Goal: Transaction & Acquisition: Subscribe to service/newsletter

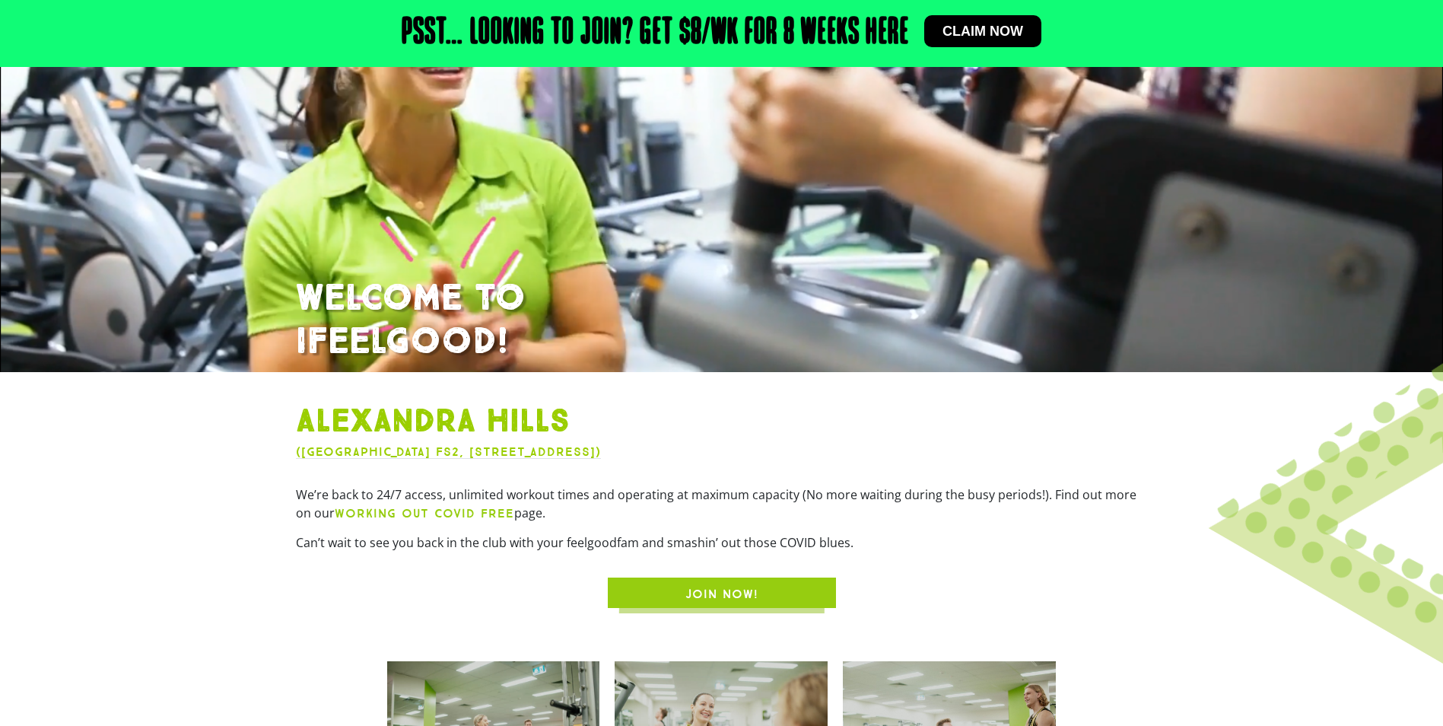
click at [749, 603] on span "JOIN NOW!" at bounding box center [722, 594] width 73 height 18
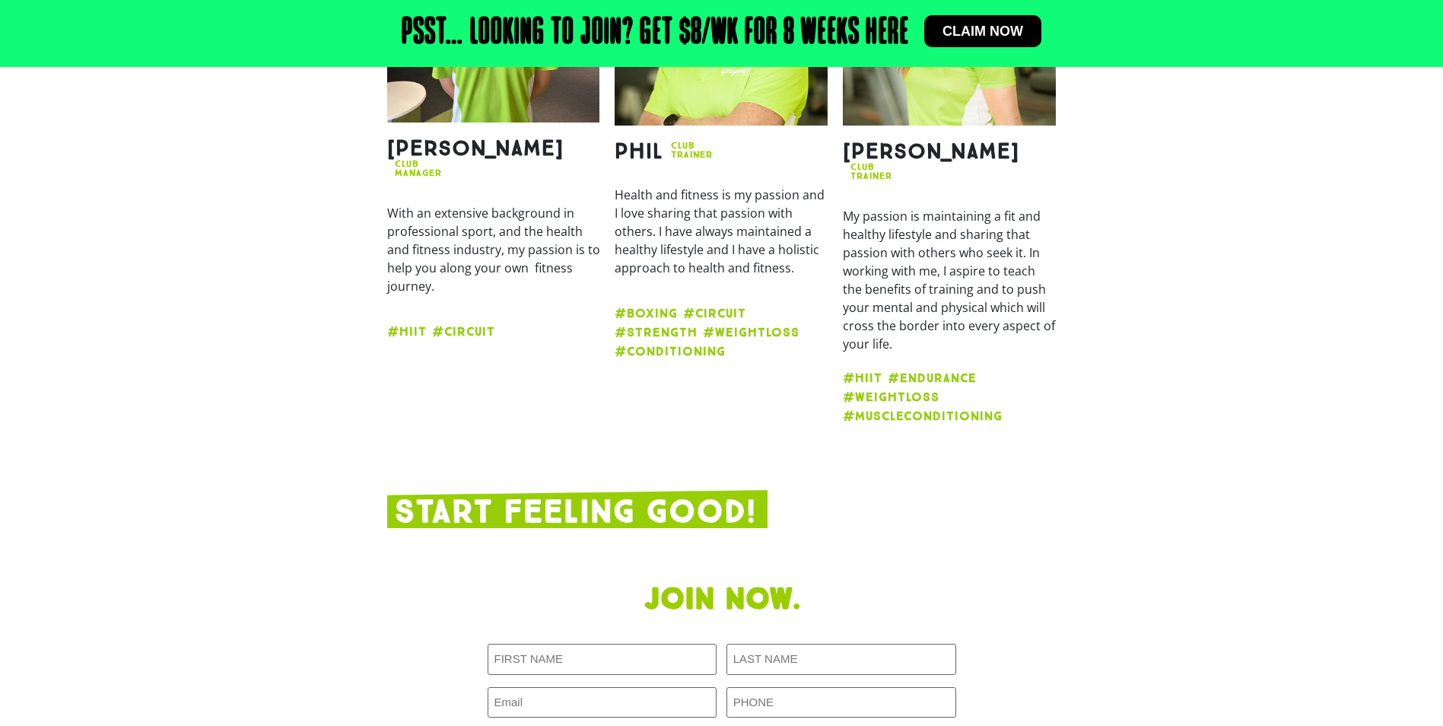
scroll to position [1791, 0]
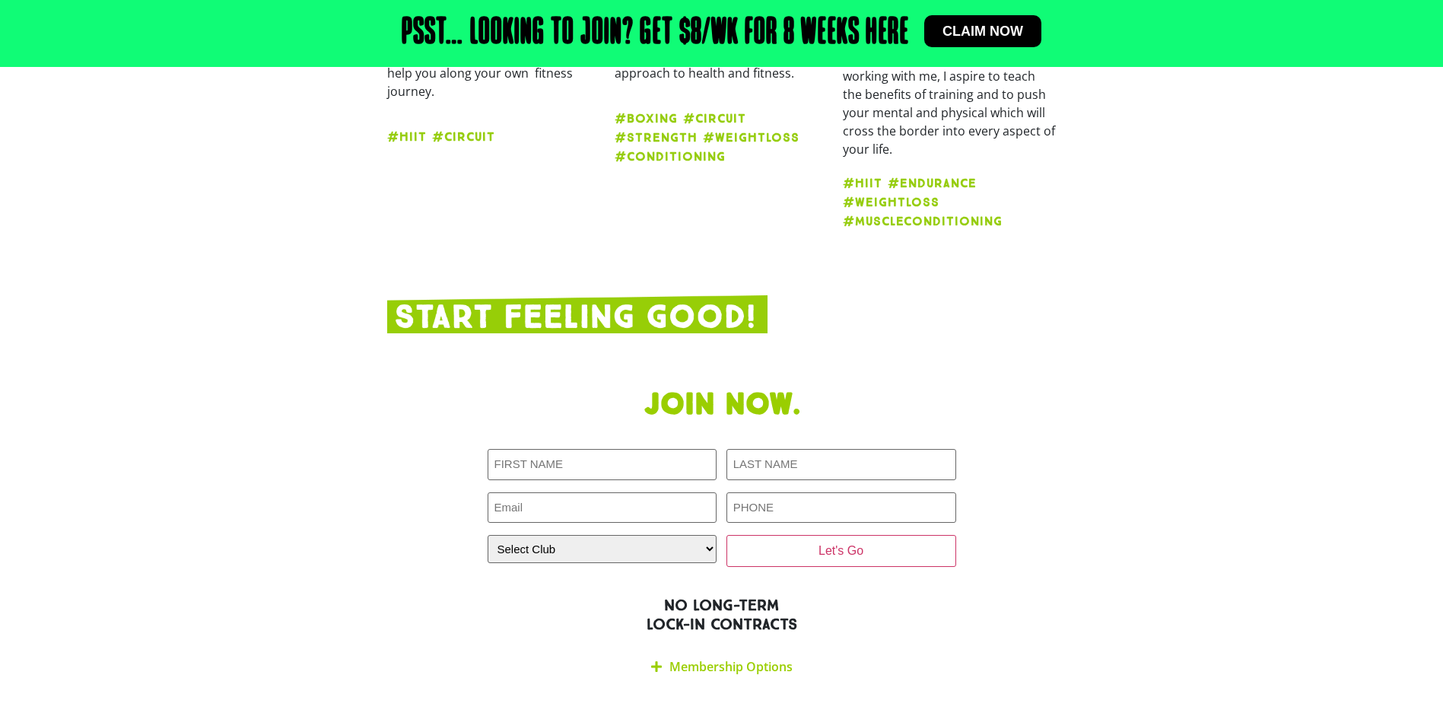
click at [729, 658] on link "Membership Options" at bounding box center [731, 666] width 123 height 17
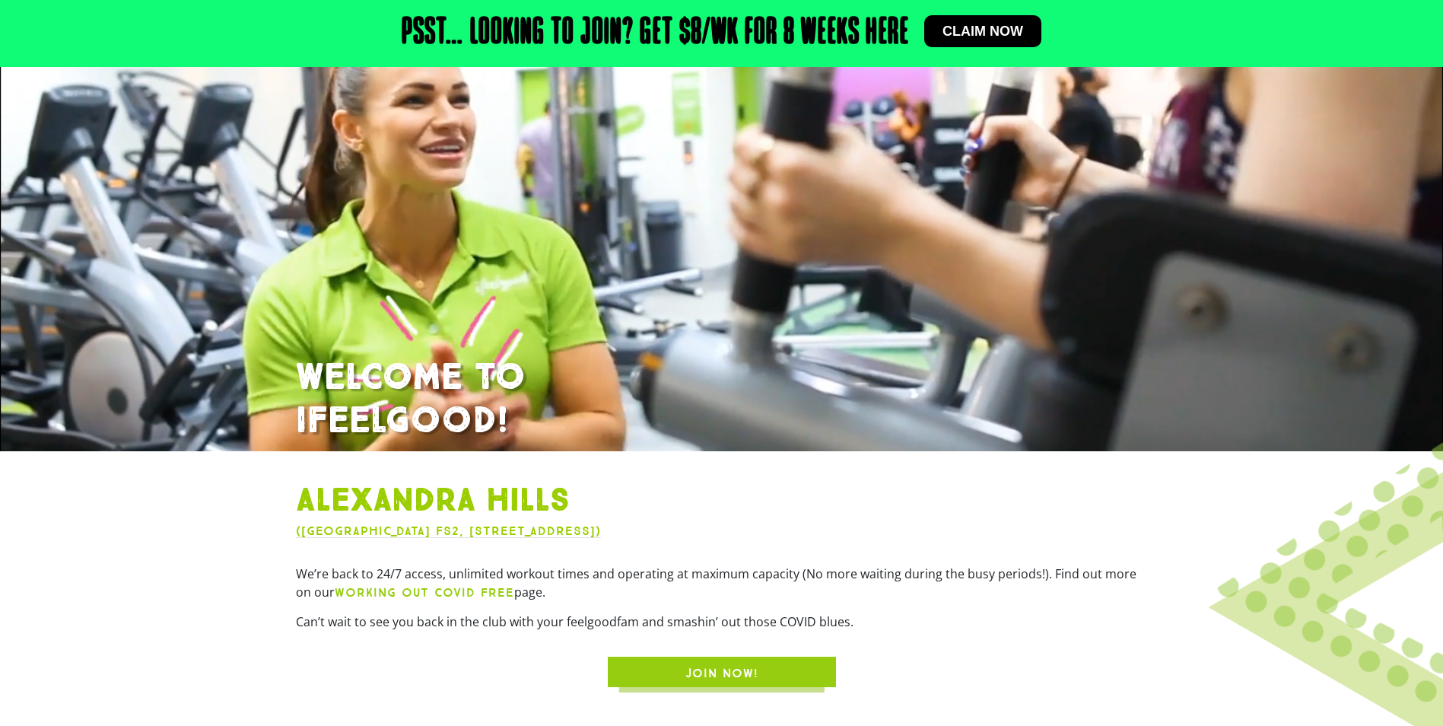
scroll to position [0, 0]
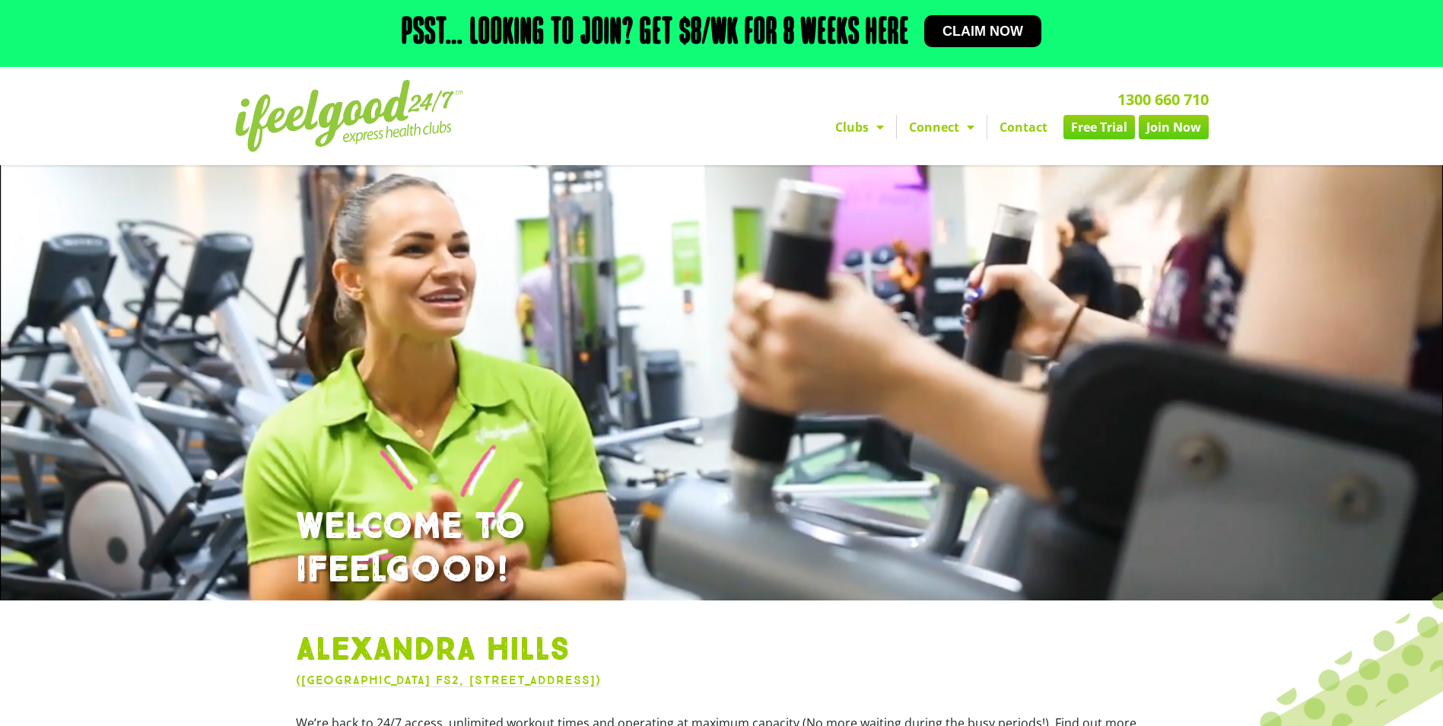
click at [1090, 126] on link "Free Trial" at bounding box center [1100, 127] width 72 height 24
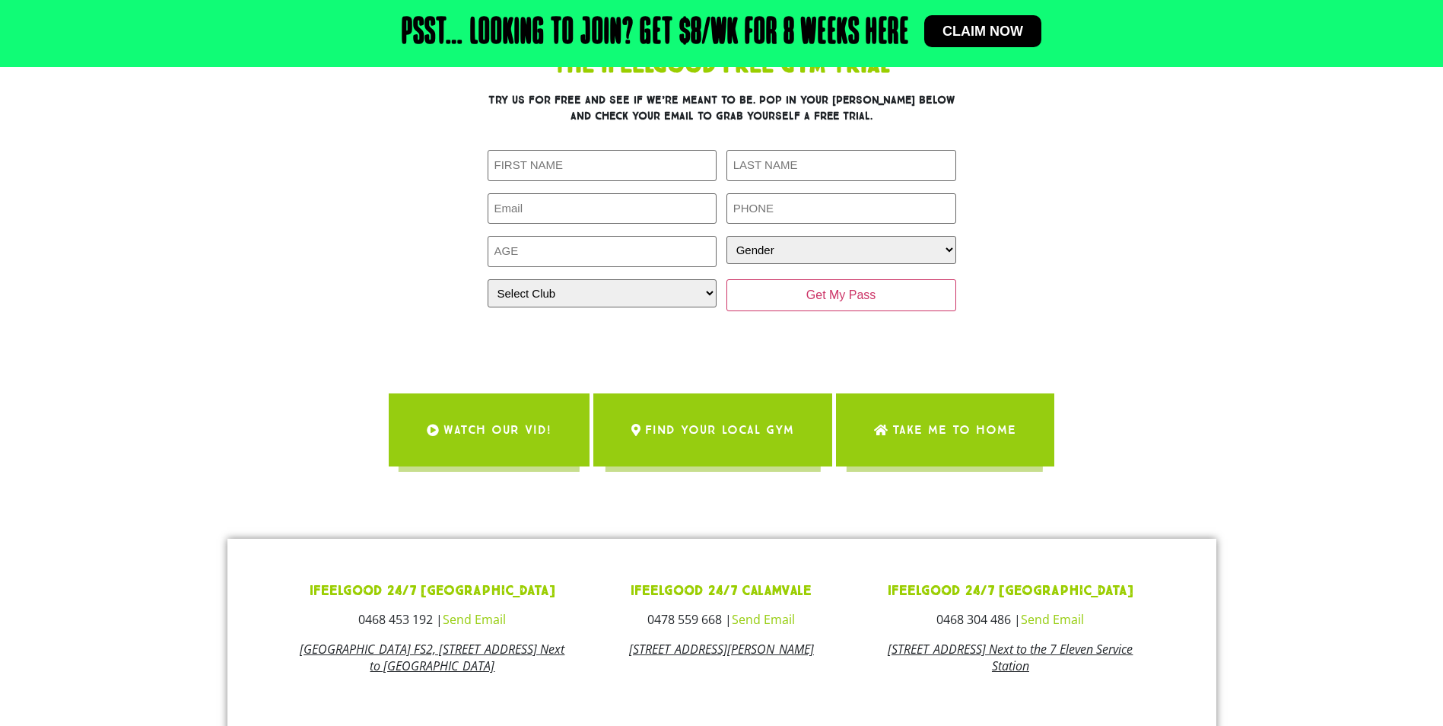
scroll to position [152, 0]
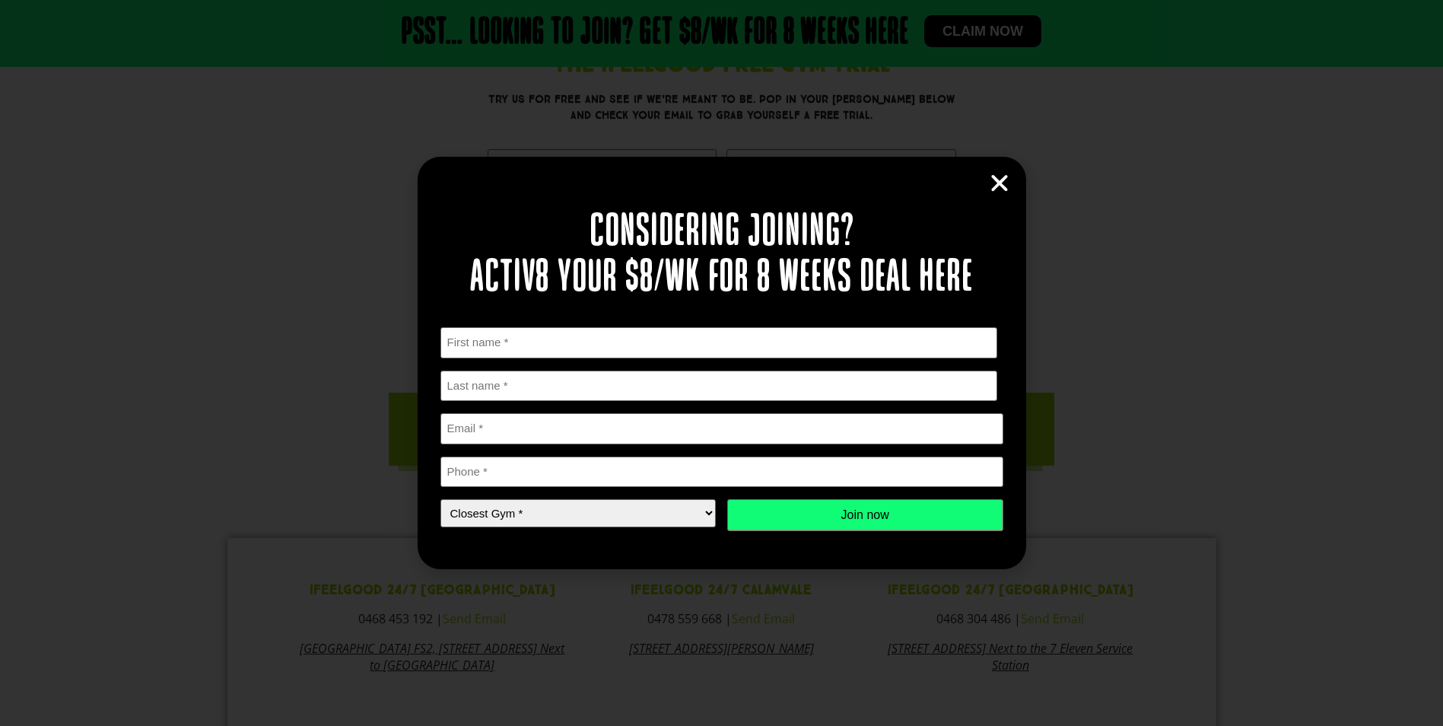
click at [1009, 192] on icon "Close" at bounding box center [999, 183] width 23 height 23
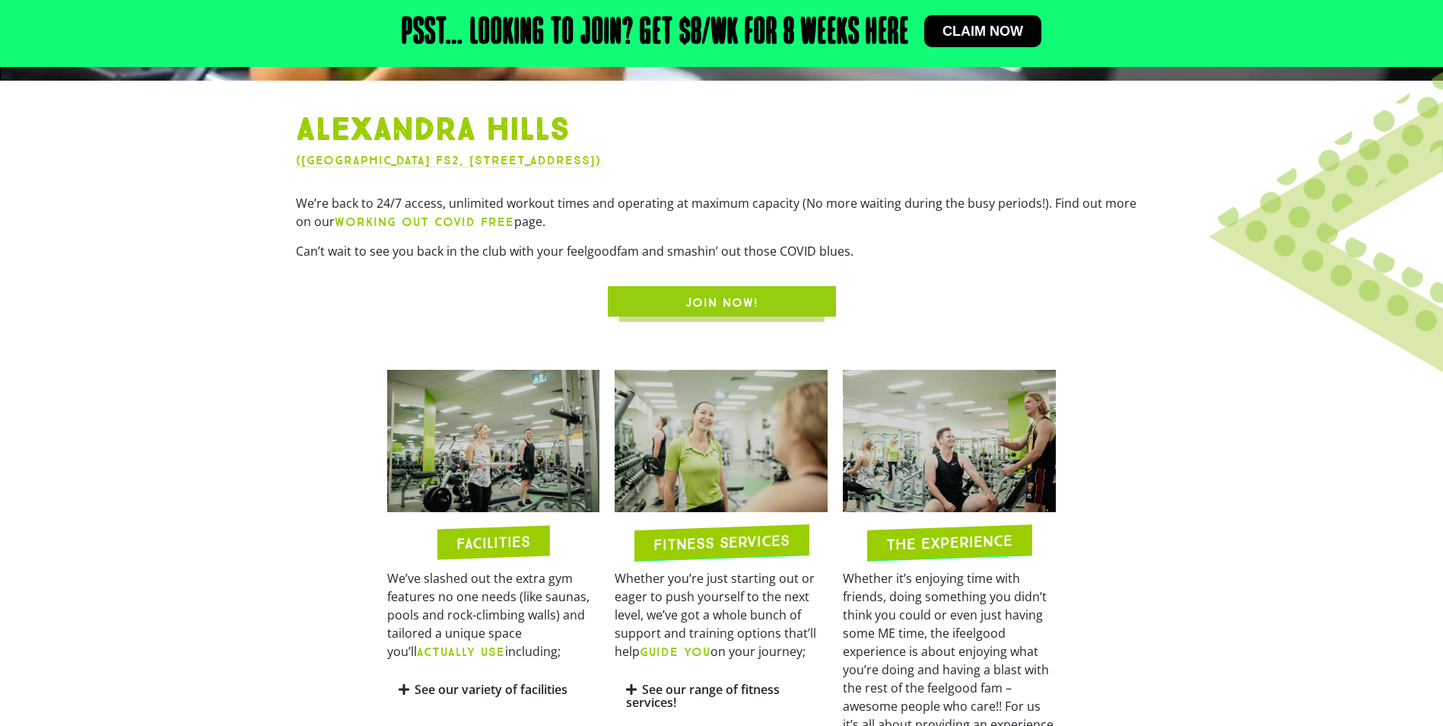
scroll to position [533, 0]
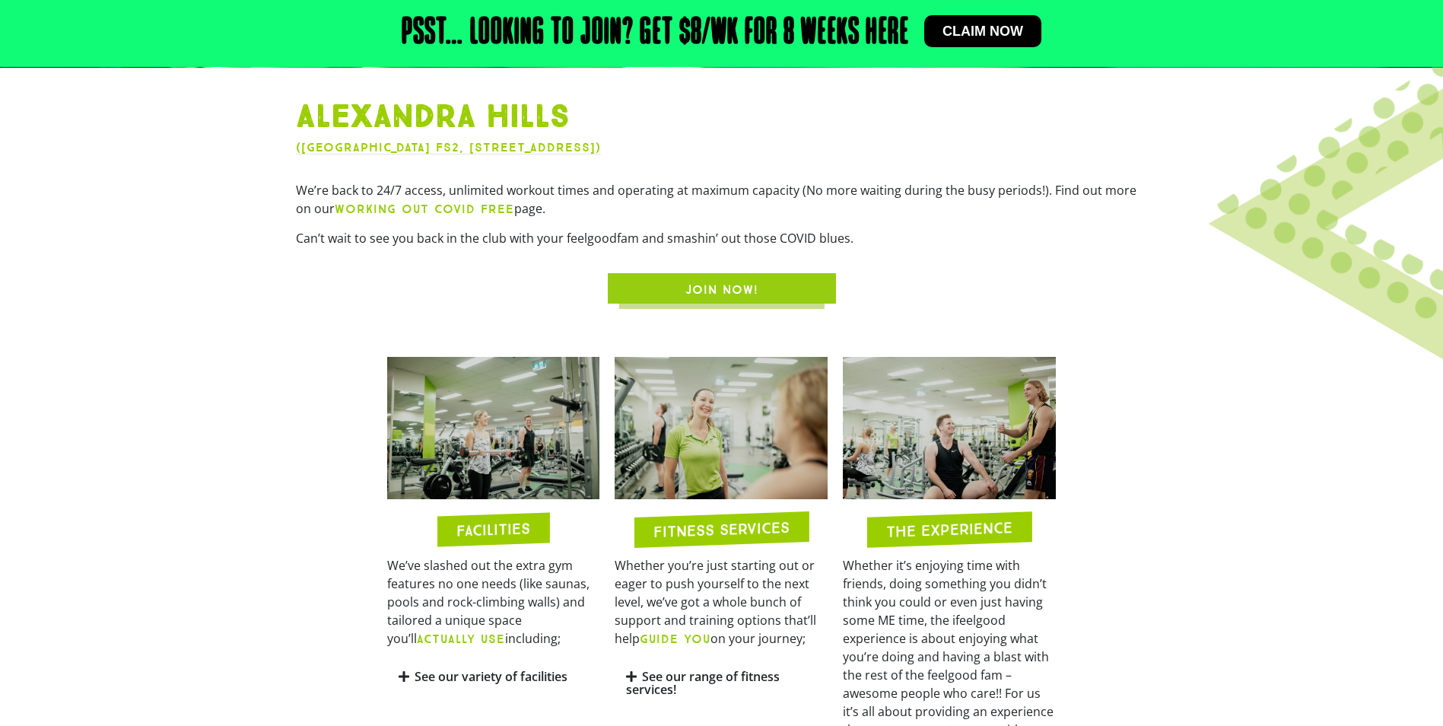
click at [697, 310] on div "Alexandra Hills (Alexandra Hills Shopping Centre Shop FS2, 71 Cambridge Drive, …" at bounding box center [721, 201] width 867 height 221
click at [705, 294] on span "JOIN NOW!" at bounding box center [722, 290] width 73 height 18
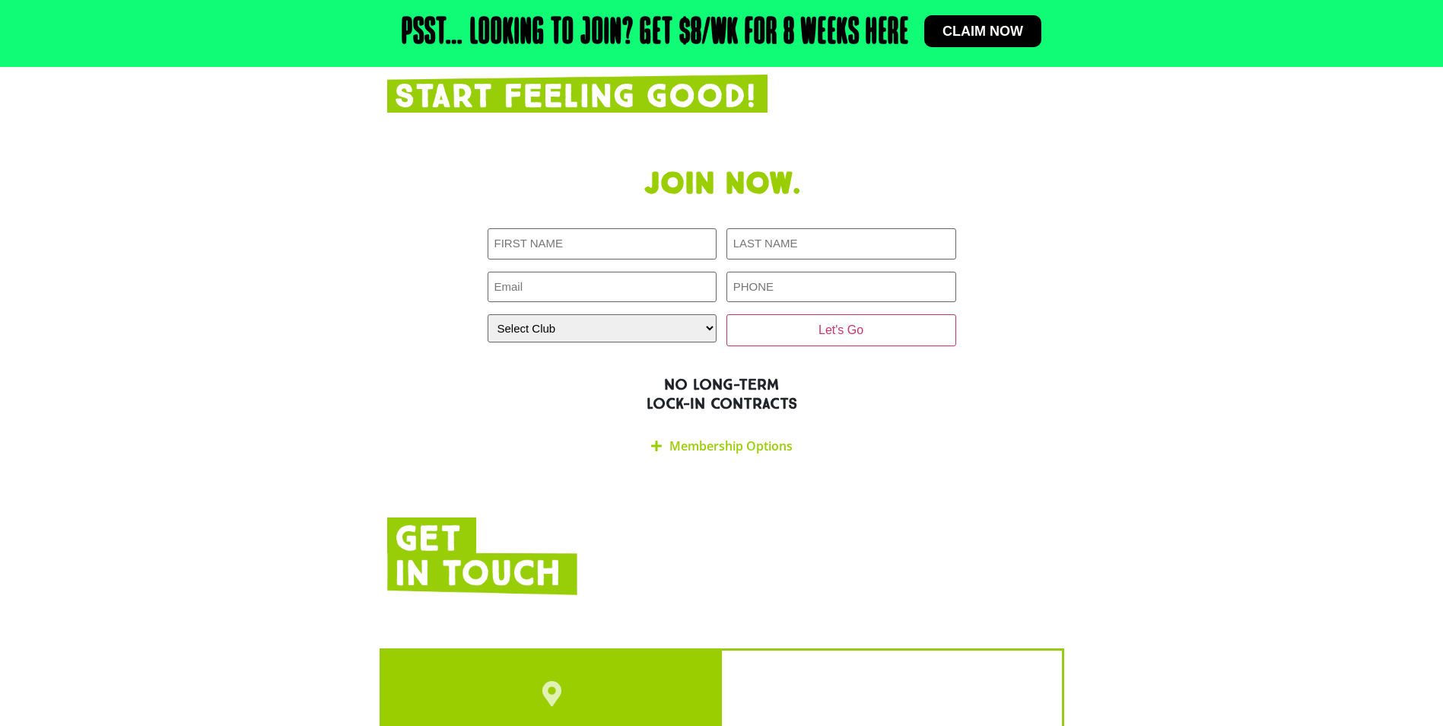
scroll to position [2019, 0]
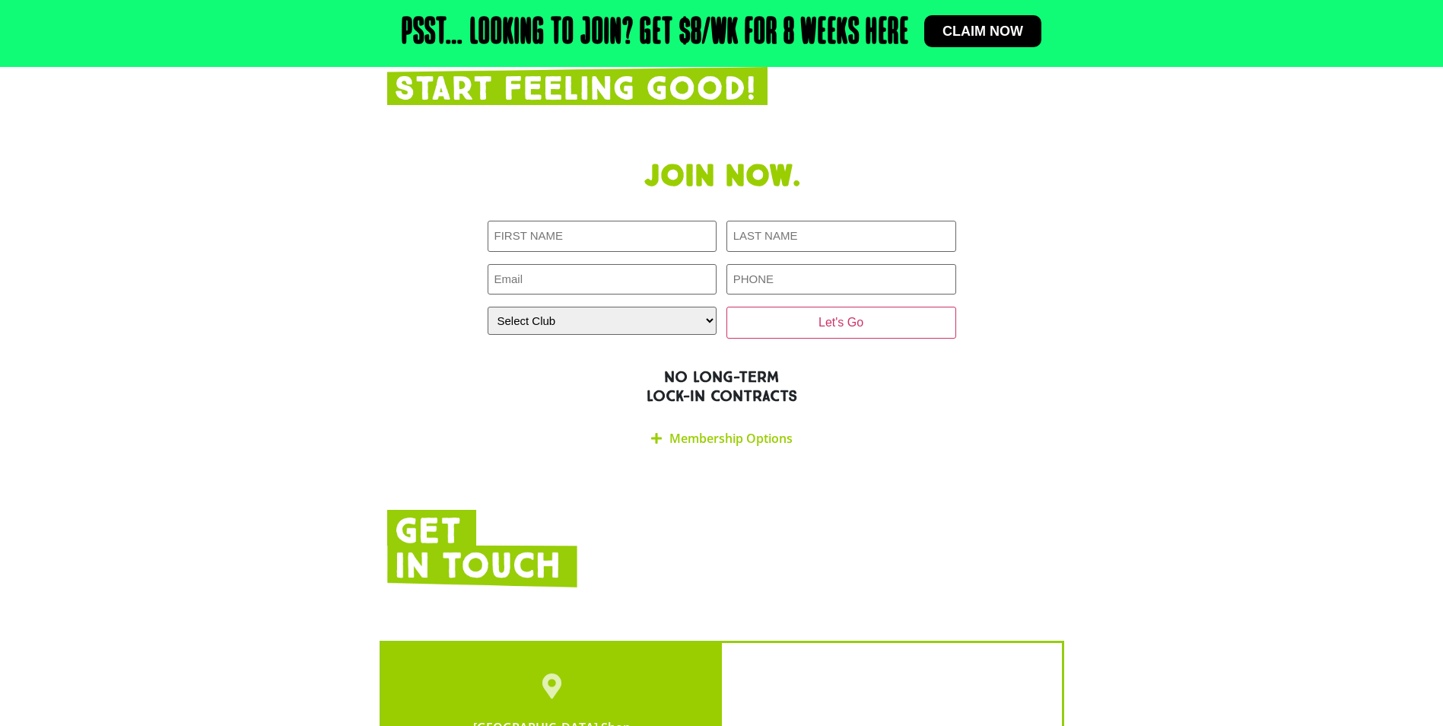
click at [749, 430] on link "Membership Options" at bounding box center [731, 438] width 123 height 17
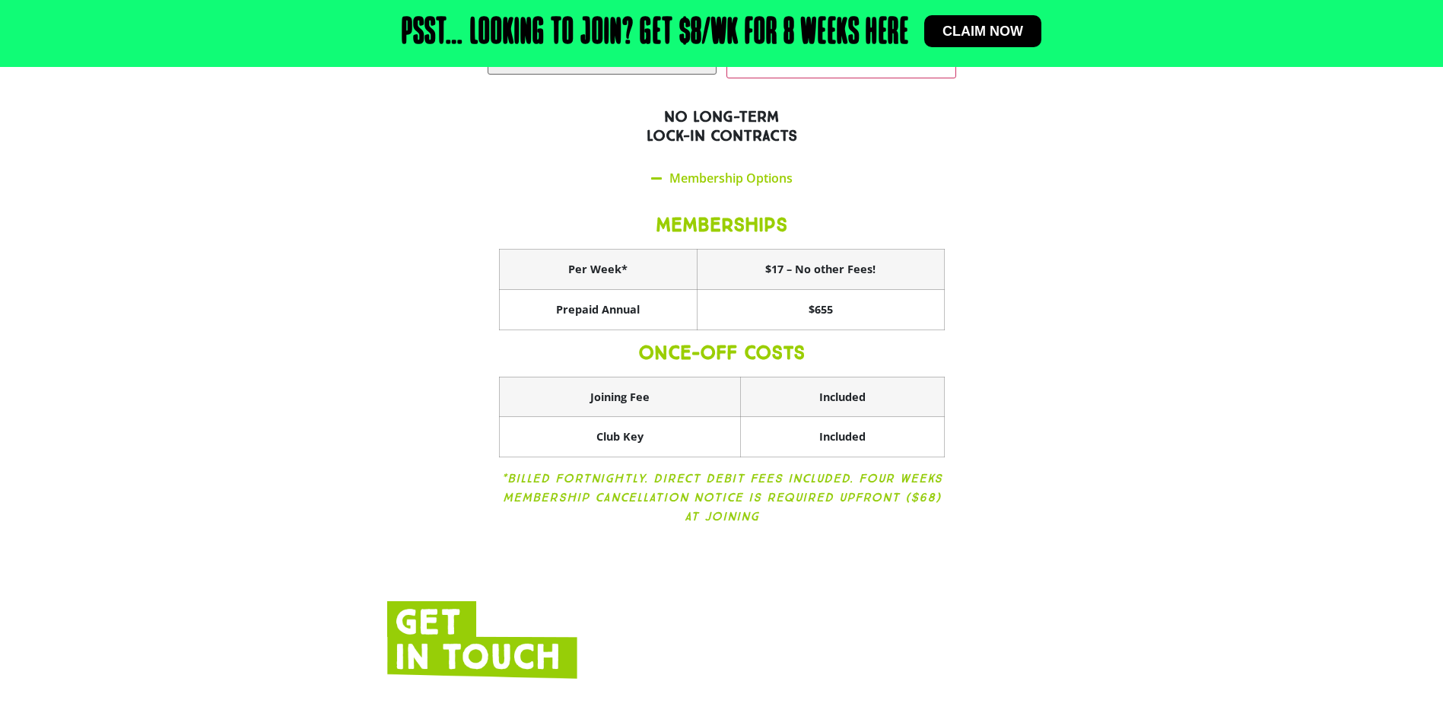
scroll to position [2324, 0]
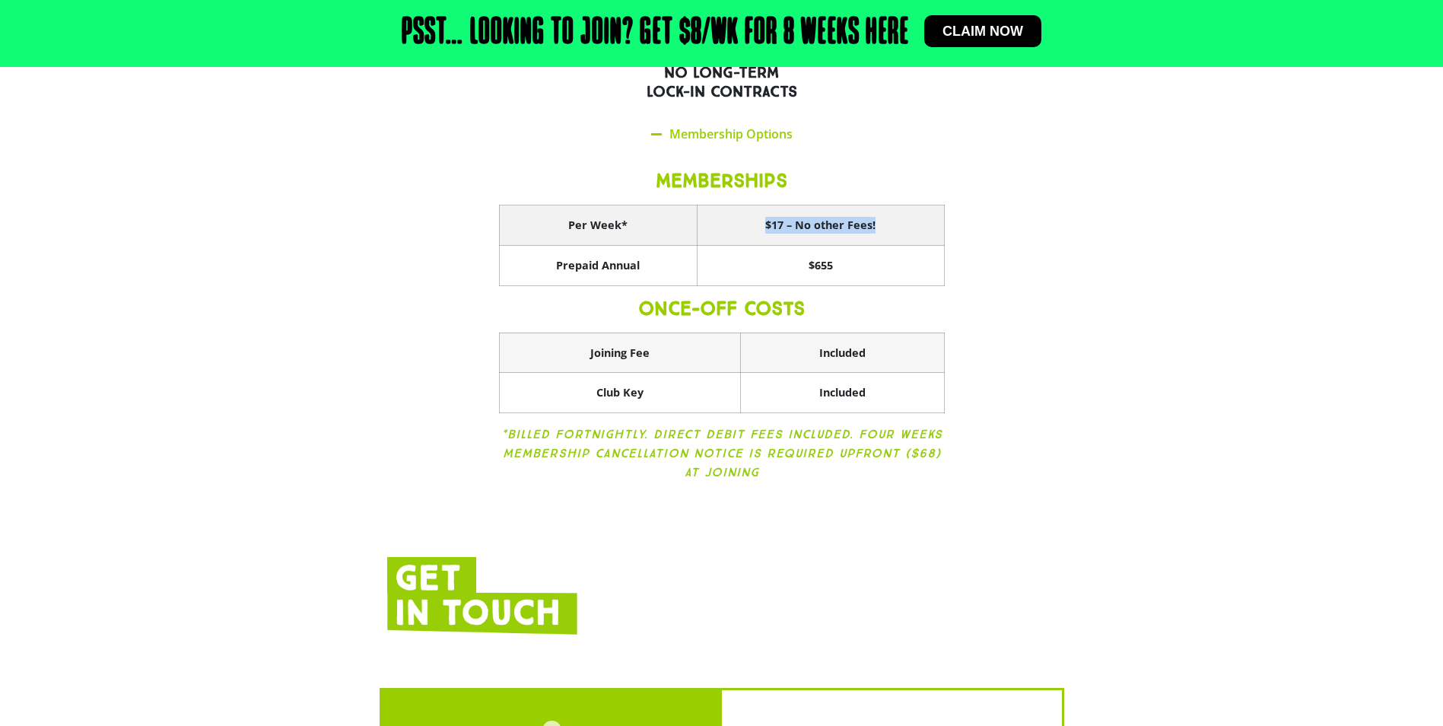
drag, startPoint x: 765, startPoint y: 201, endPoint x: 879, endPoint y: 205, distance: 113.5
click at [879, 205] on th "$17 – No other Fees!" at bounding box center [820, 225] width 247 height 40
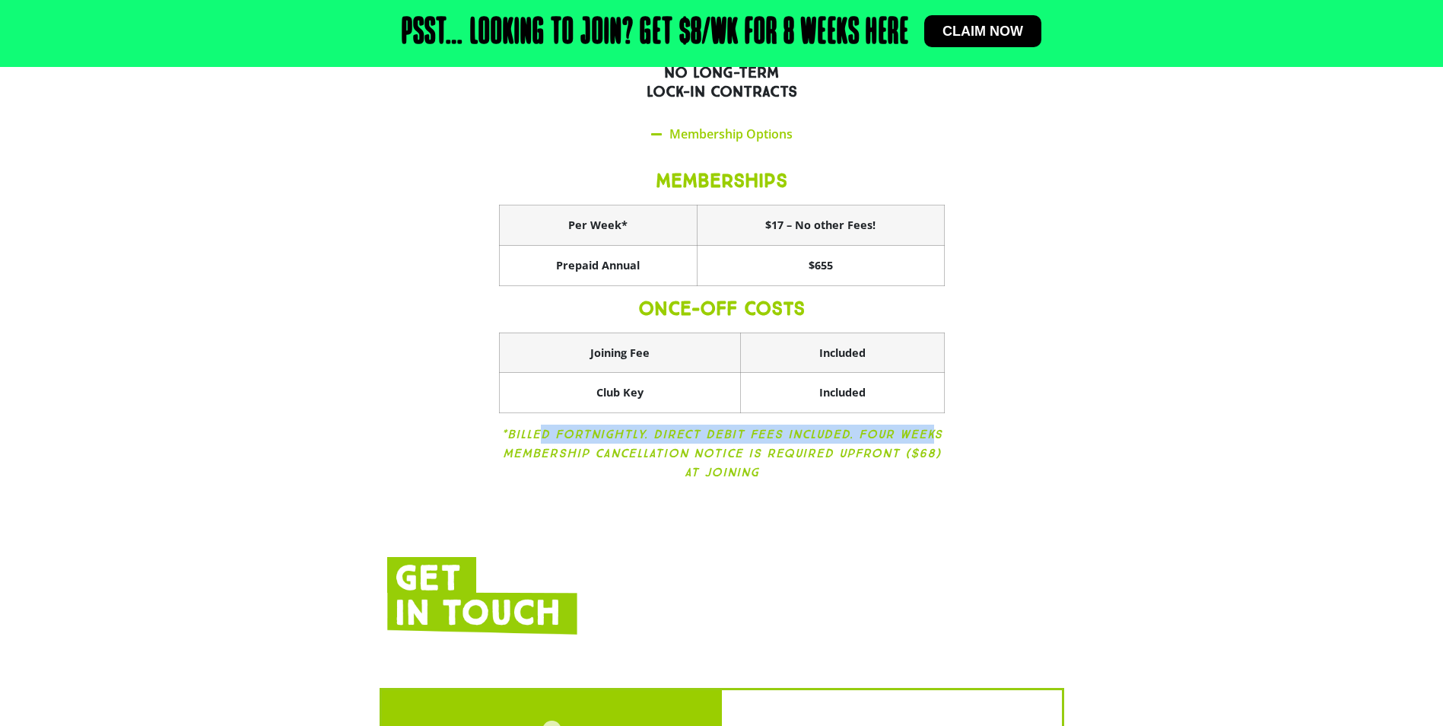
drag, startPoint x: 545, startPoint y: 411, endPoint x: 934, endPoint y: 409, distance: 388.8
click at [934, 427] on icon "*Billed Fortnightly. Direct Debit fees included. Four weeks membership cancella…" at bounding box center [721, 453] width 441 height 53
drag, startPoint x: 919, startPoint y: 429, endPoint x: 949, endPoint y: 434, distance: 30.0
click at [949, 434] on div "MEMBERSHIPS Per Week* $17 – No other Fees! Prepaid Annual $655 ONCE-OFF COSTS J…" at bounding box center [722, 328] width 469 height 352
drag, startPoint x: 949, startPoint y: 434, endPoint x: 1096, endPoint y: 476, distance: 153.4
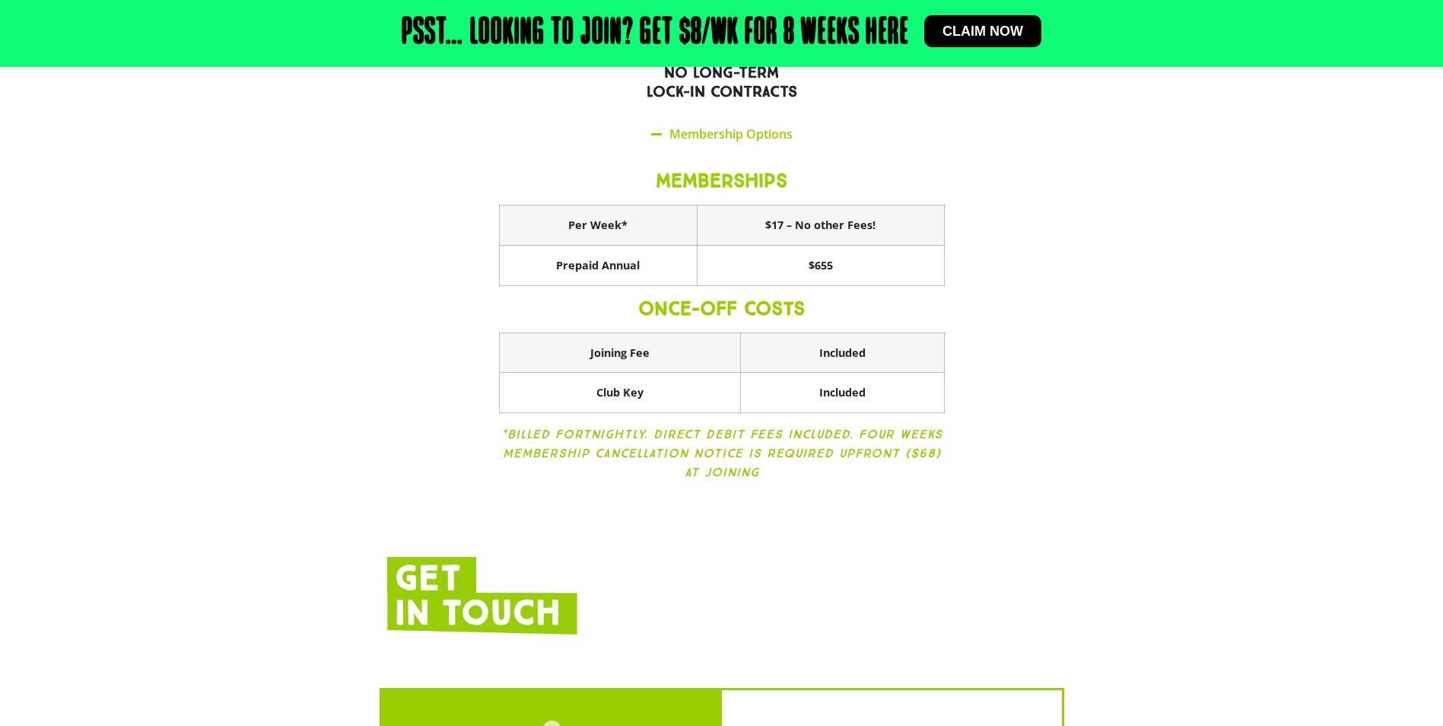
click at [1096, 476] on section "Join now. FIRST NAME LAST NAME EMAIL PHONE CLOSEST CLUB Closest Club Alexandra …" at bounding box center [721, 178] width 1443 height 665
drag, startPoint x: 688, startPoint y: 449, endPoint x: 751, endPoint y: 456, distance: 63.5
click at [751, 456] on icon "*Billed Fortnightly. Direct Debit fees included. Four weeks membership cancella…" at bounding box center [721, 453] width 441 height 53
click at [1074, 482] on section "Join now. FIRST NAME LAST NAME EMAIL PHONE CLOSEST CLUB Closest Club Alexandra …" at bounding box center [721, 178] width 1443 height 665
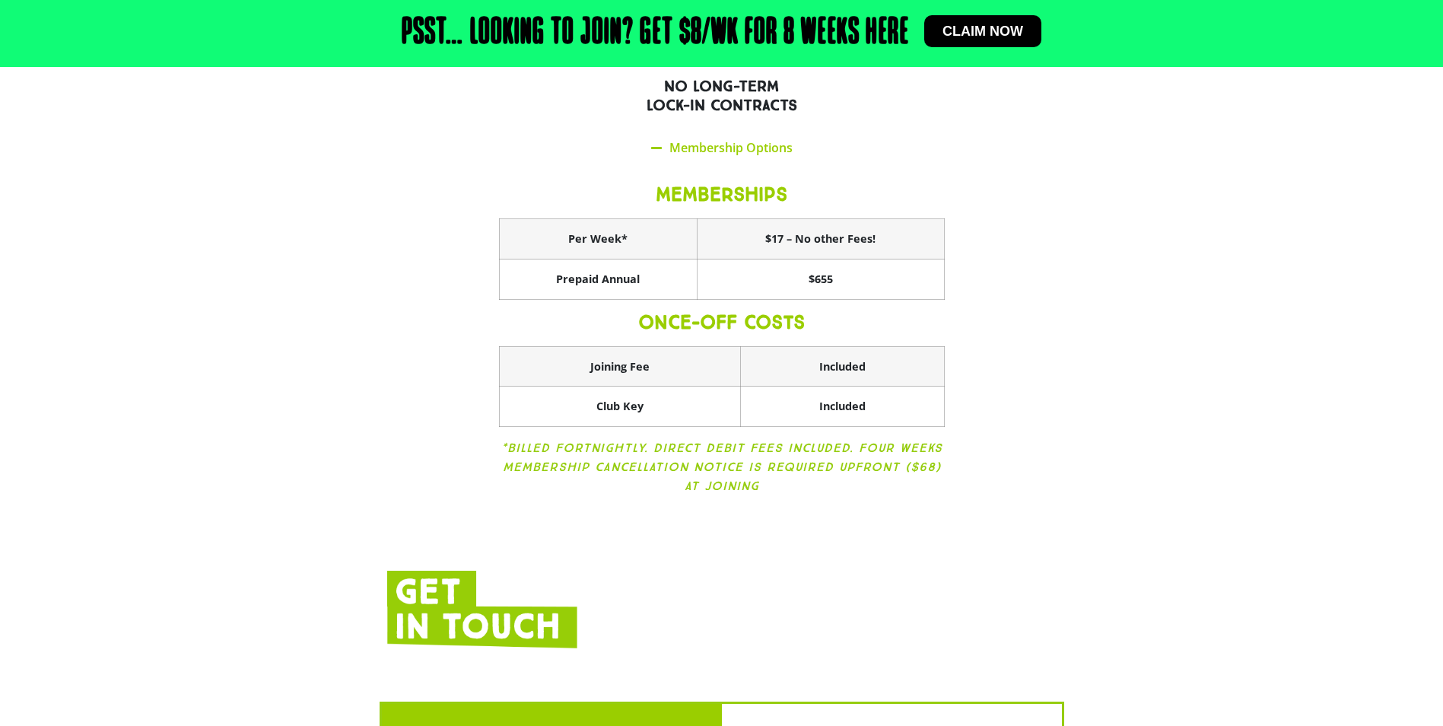
scroll to position [2283, 0]
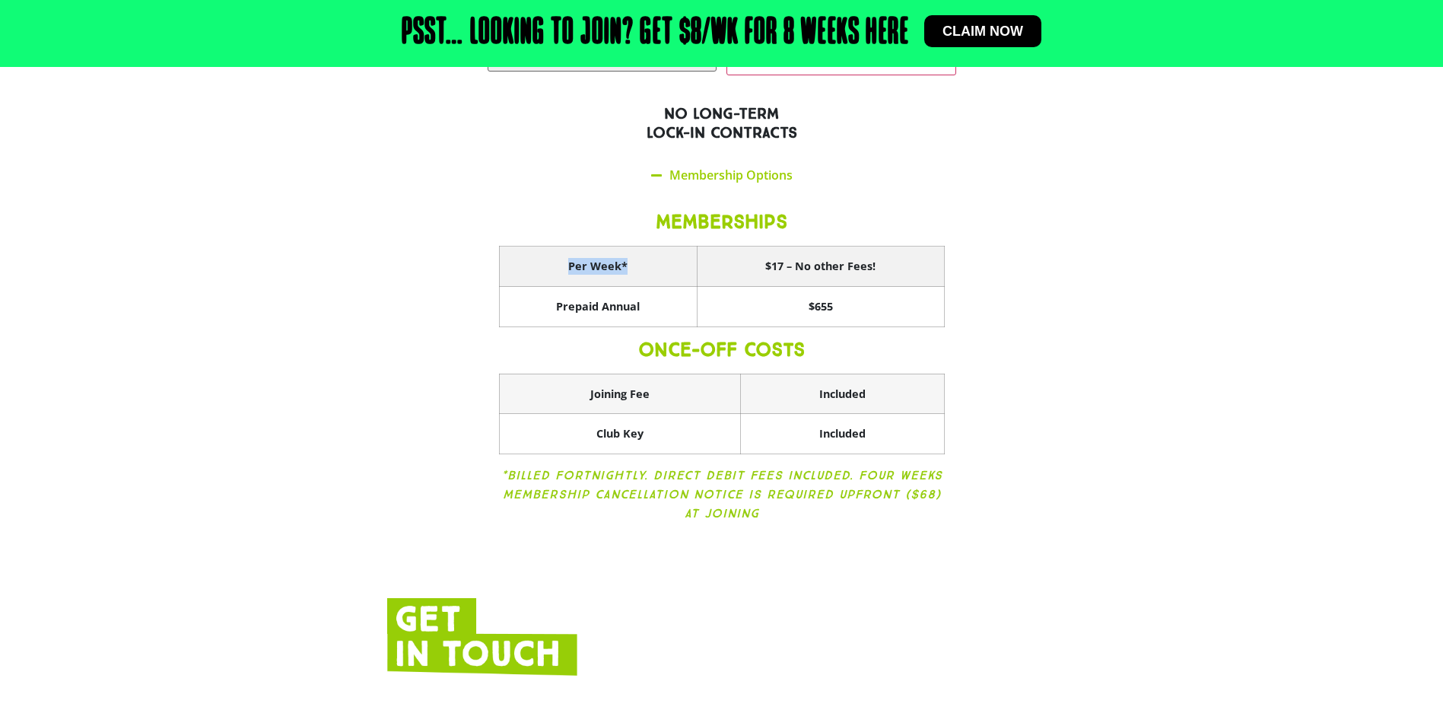
drag, startPoint x: 566, startPoint y: 242, endPoint x: 633, endPoint y: 244, distance: 67.0
click at [633, 247] on th "Per Week*" at bounding box center [598, 267] width 198 height 40
drag, startPoint x: 531, startPoint y: 452, endPoint x: 691, endPoint y: 460, distance: 160.0
click at [691, 466] on p "*Billed Fortnightly. Direct Debit fees included. Four weeks membership cancella…" at bounding box center [722, 494] width 446 height 57
click at [1049, 469] on div "Join now. FIRST NAME LAST NAME EMAIL PHONE CLOSEST CLUB Closest Club Alexandra …" at bounding box center [722, 219] width 685 height 665
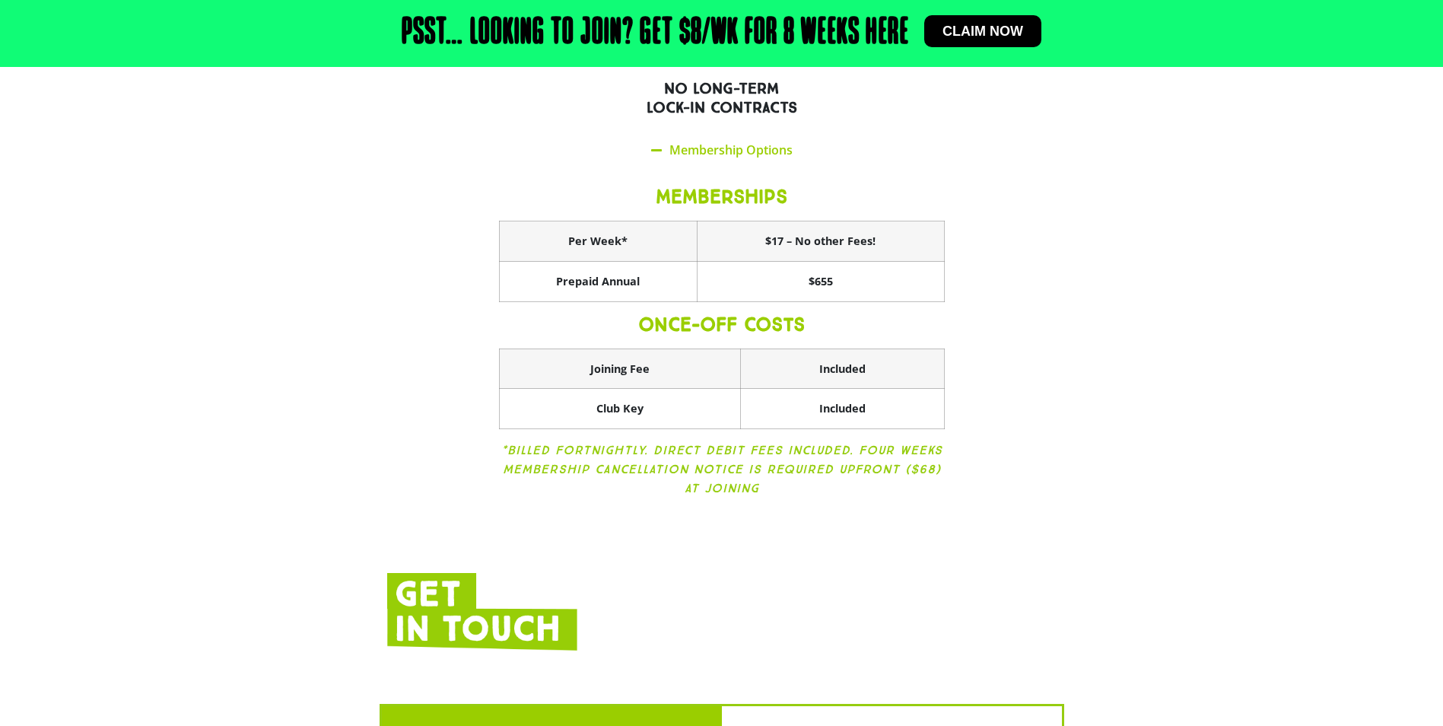
scroll to position [2359, 0]
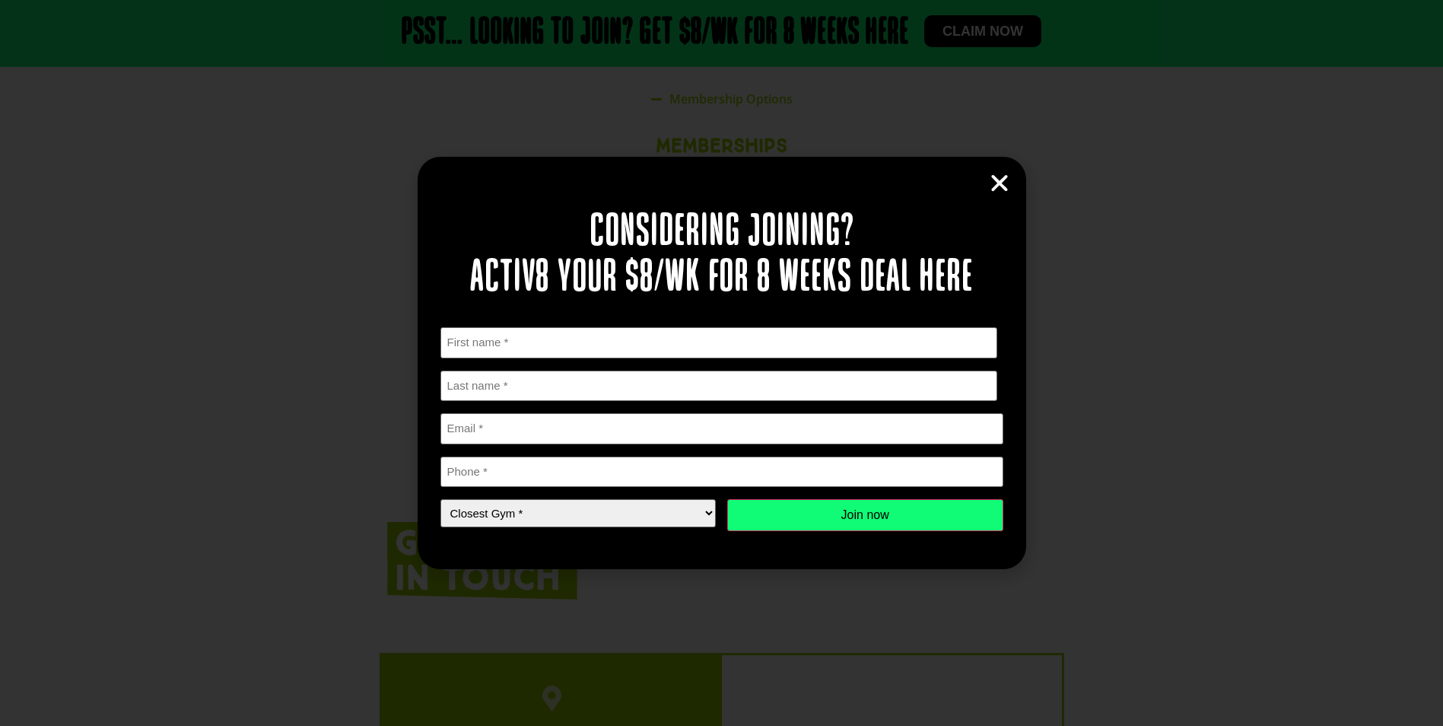
click at [1001, 181] on icon "Close" at bounding box center [999, 183] width 23 height 23
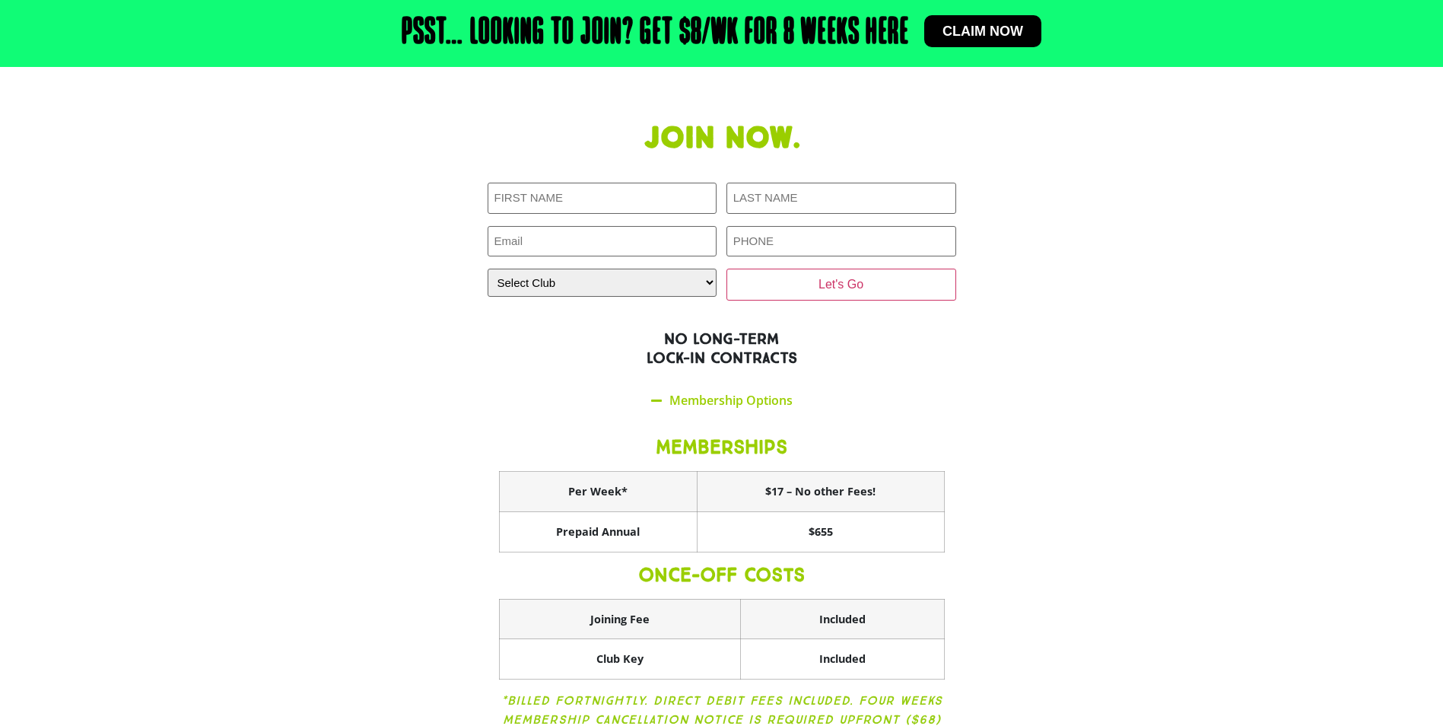
scroll to position [1902, 0]
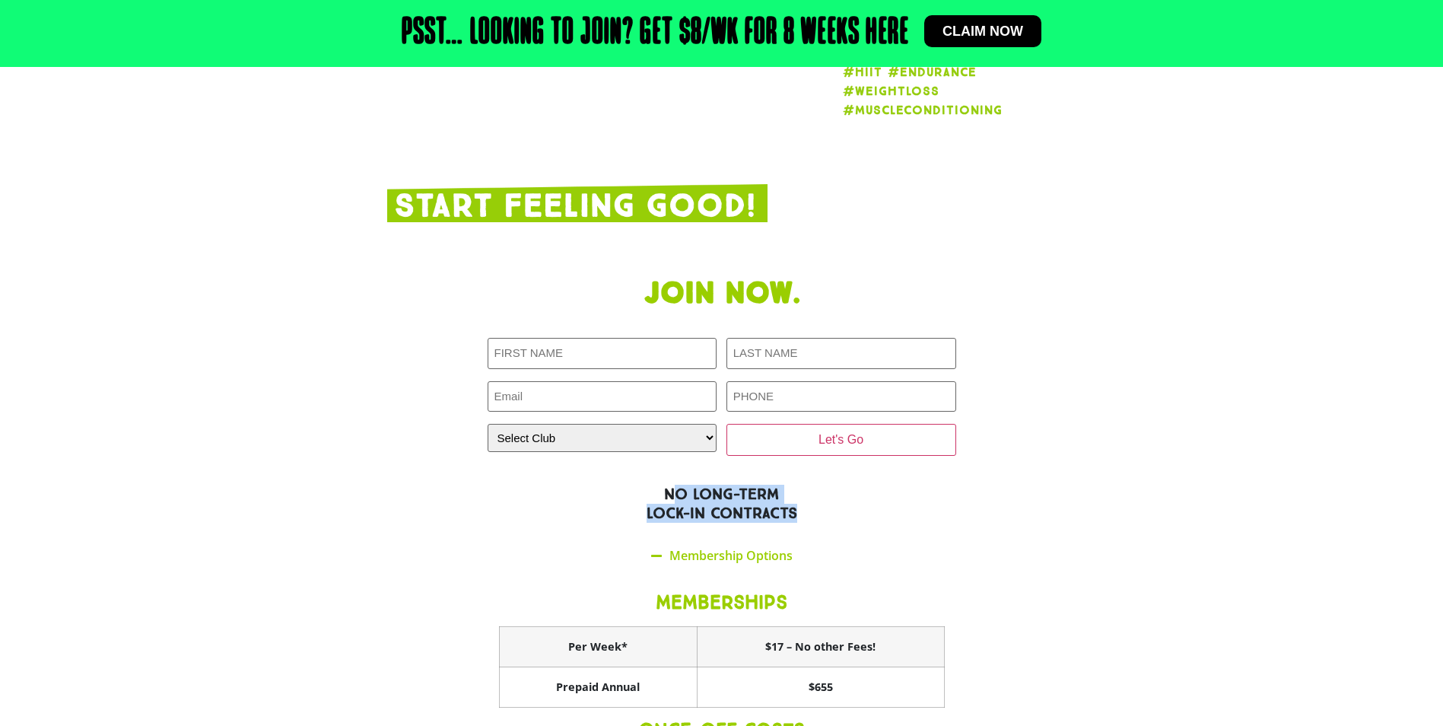
drag, startPoint x: 697, startPoint y: 467, endPoint x: 792, endPoint y: 492, distance: 98.2
click at [792, 492] on h2 "NO LONG-TERM LOCK-IN CONTRACTS" at bounding box center [722, 504] width 670 height 38
click at [1125, 507] on section "Join now. FIRST NAME LAST NAME EMAIL PHONE CLOSEST CLUB Closest Club Alexandra …" at bounding box center [721, 600] width 1443 height 665
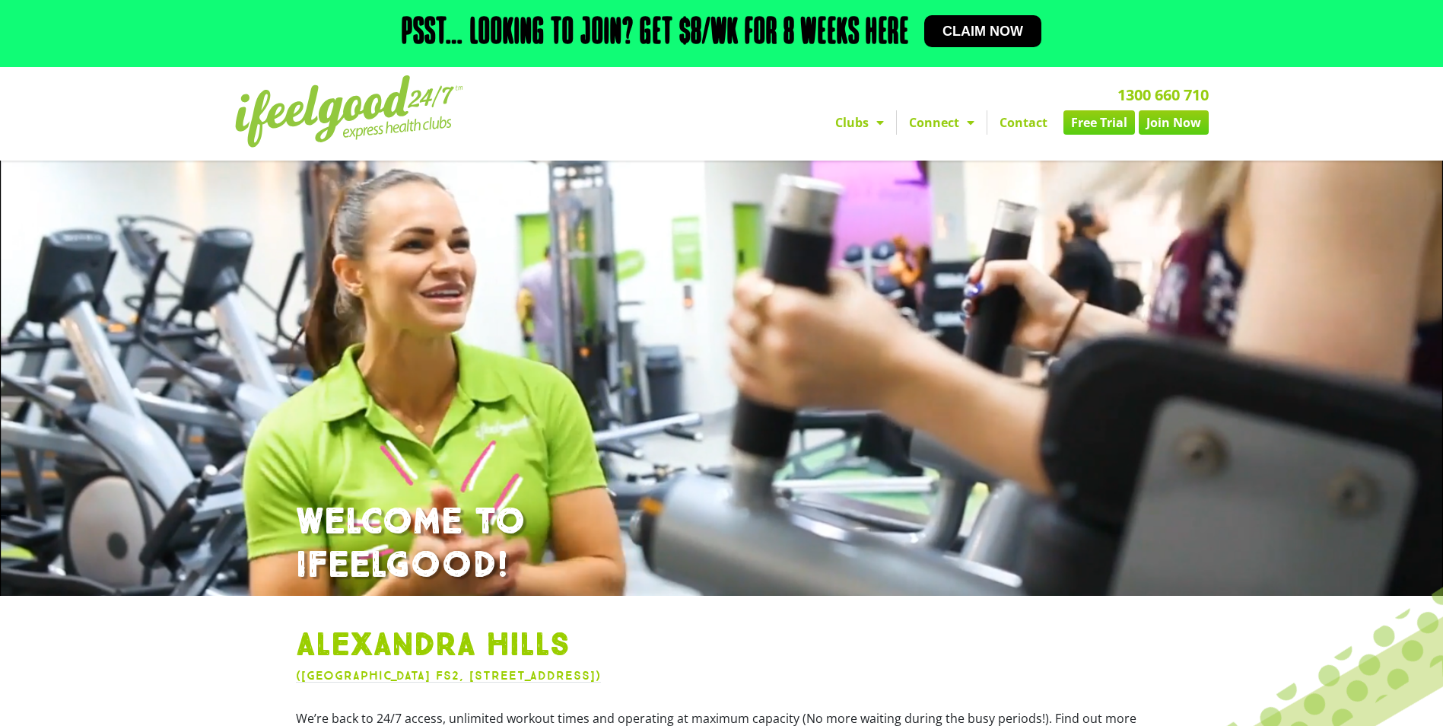
scroll to position [0, 0]
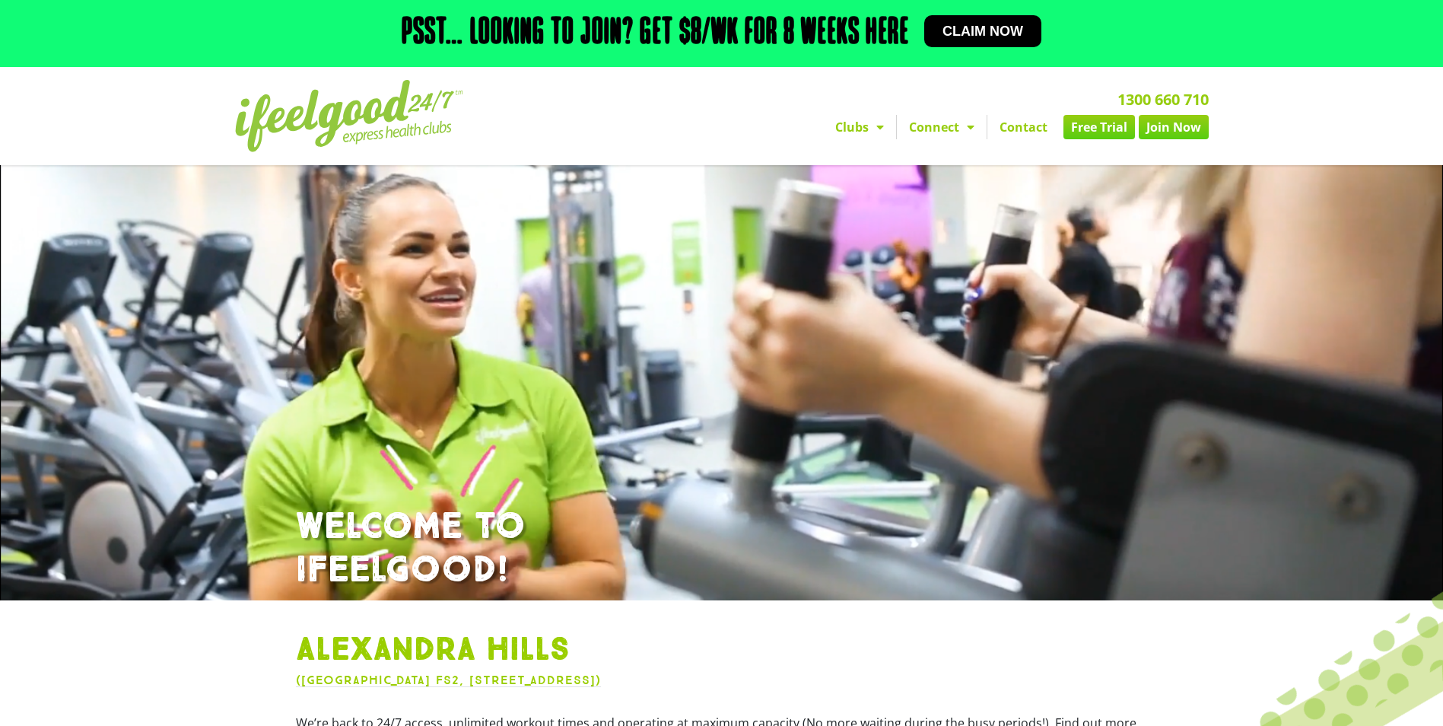
click at [982, 41] on link "Claim now" at bounding box center [982, 31] width 117 height 32
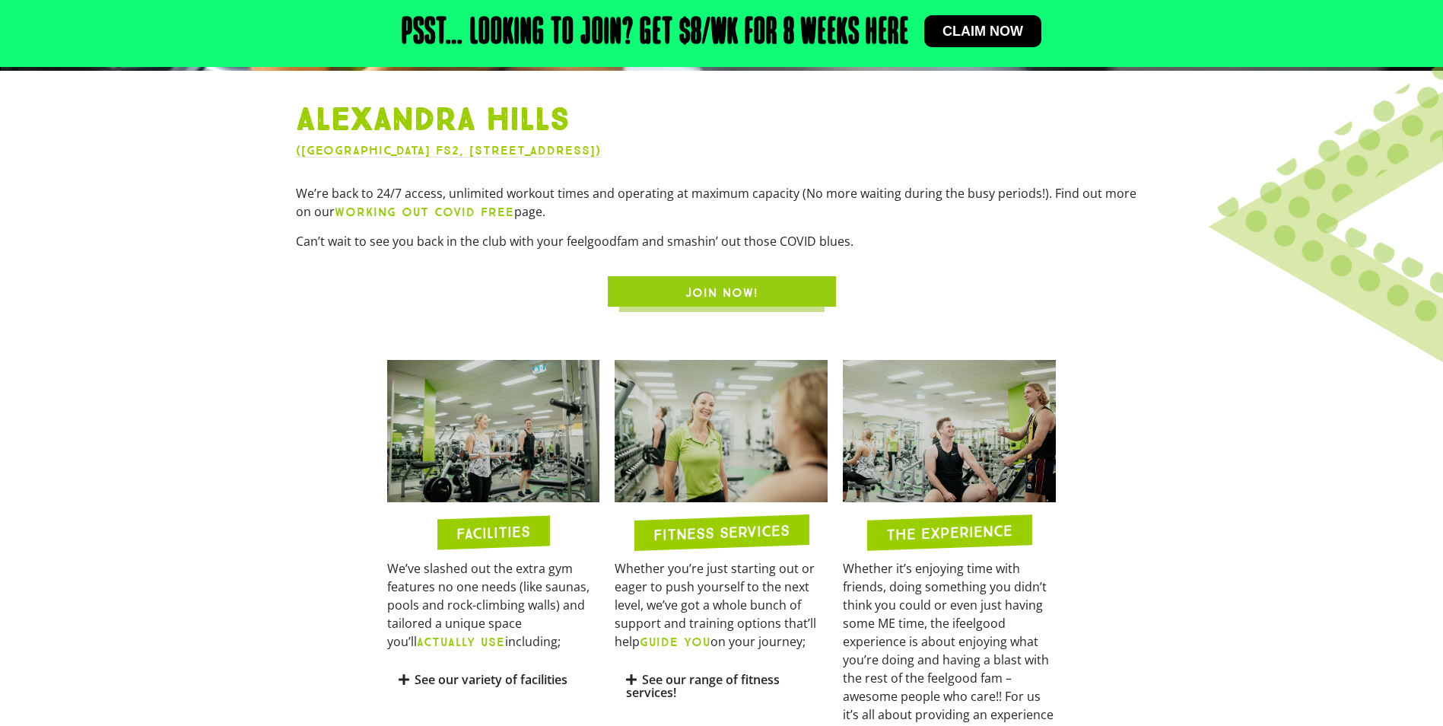
scroll to position [380, 0]
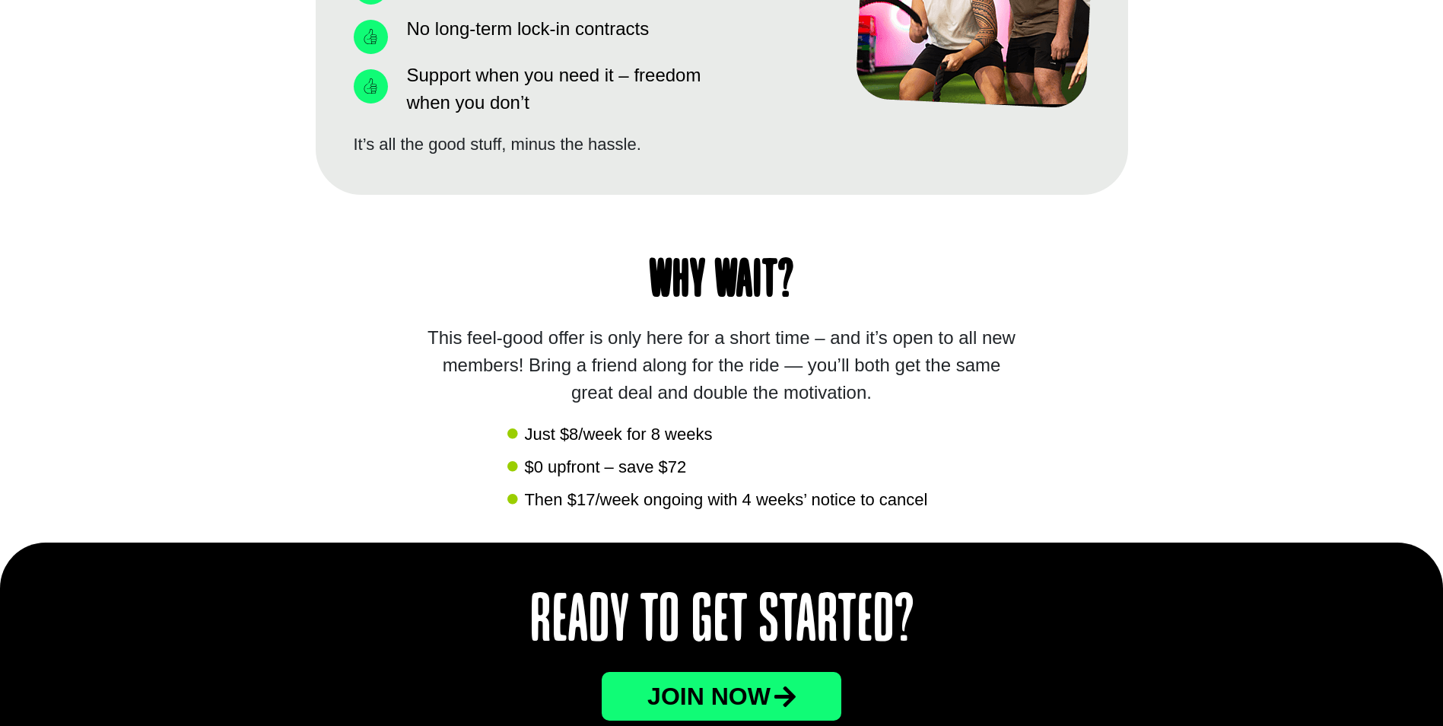
scroll to position [1370, 0]
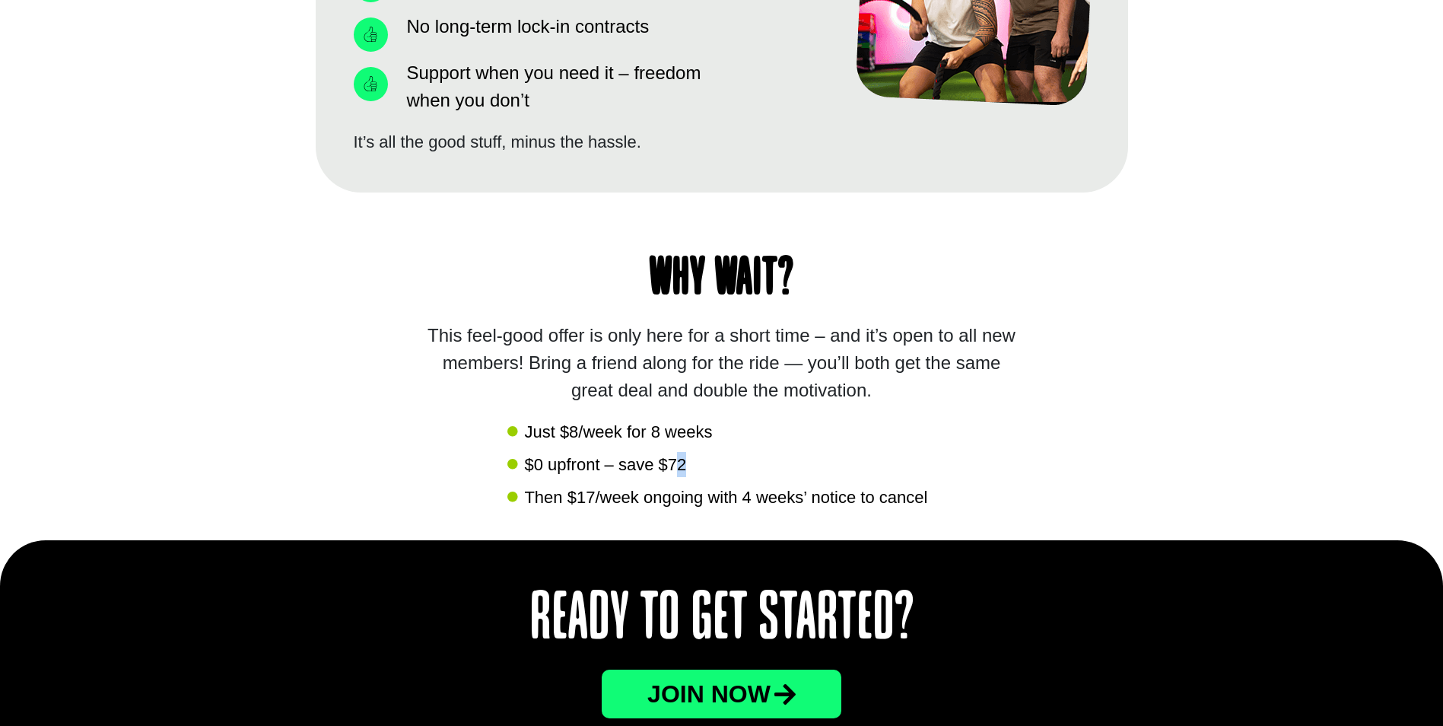
drag, startPoint x: 673, startPoint y: 463, endPoint x: 689, endPoint y: 464, distance: 15.3
click at [689, 464] on li "$0 upfront – save $72" at bounding box center [722, 466] width 428 height 29
click at [556, 492] on span "Then $17/week ongoing with 4 weeks’ notice to cancel" at bounding box center [723, 497] width 407 height 25
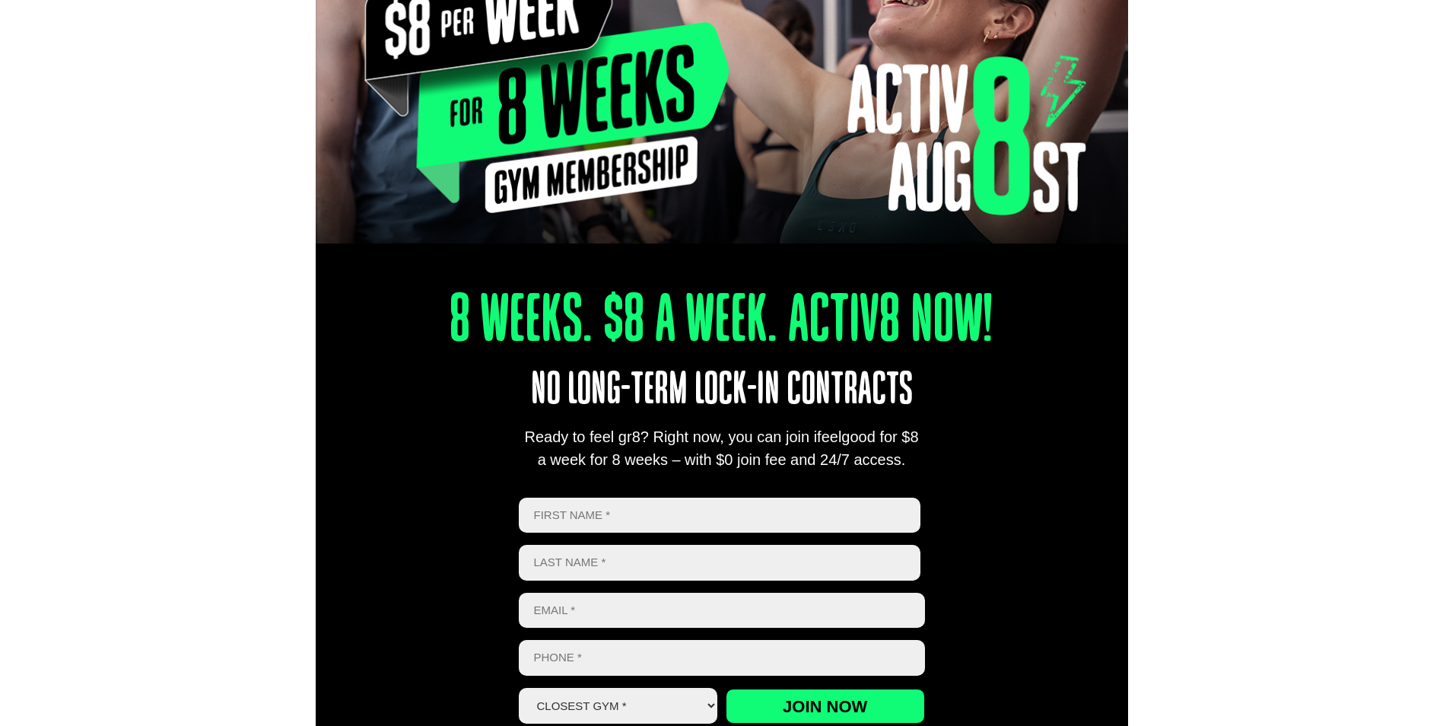
scroll to position [457, 0]
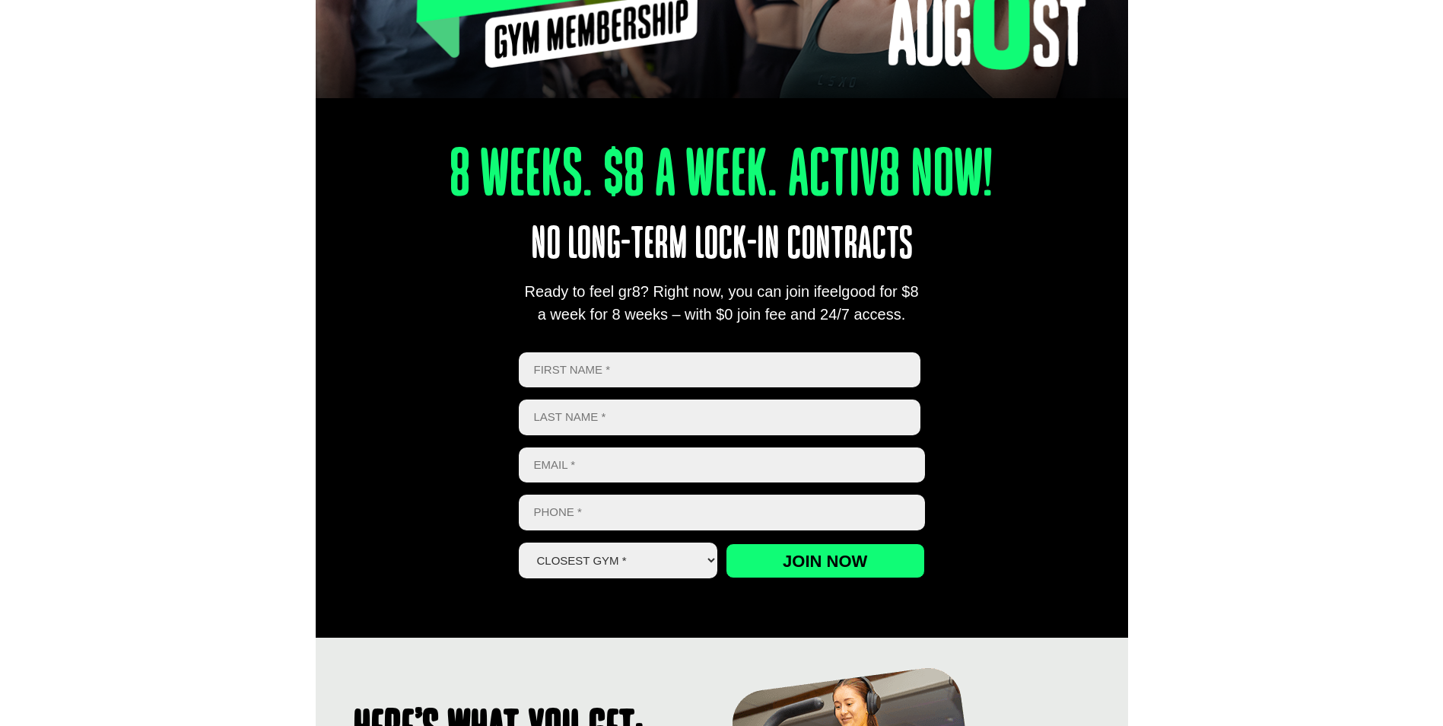
click at [568, 361] on input "First" at bounding box center [720, 370] width 403 height 36
type input "Steven"
type input "elms"
type input "steven.elms@hotmail.com"
type input "0422283577"
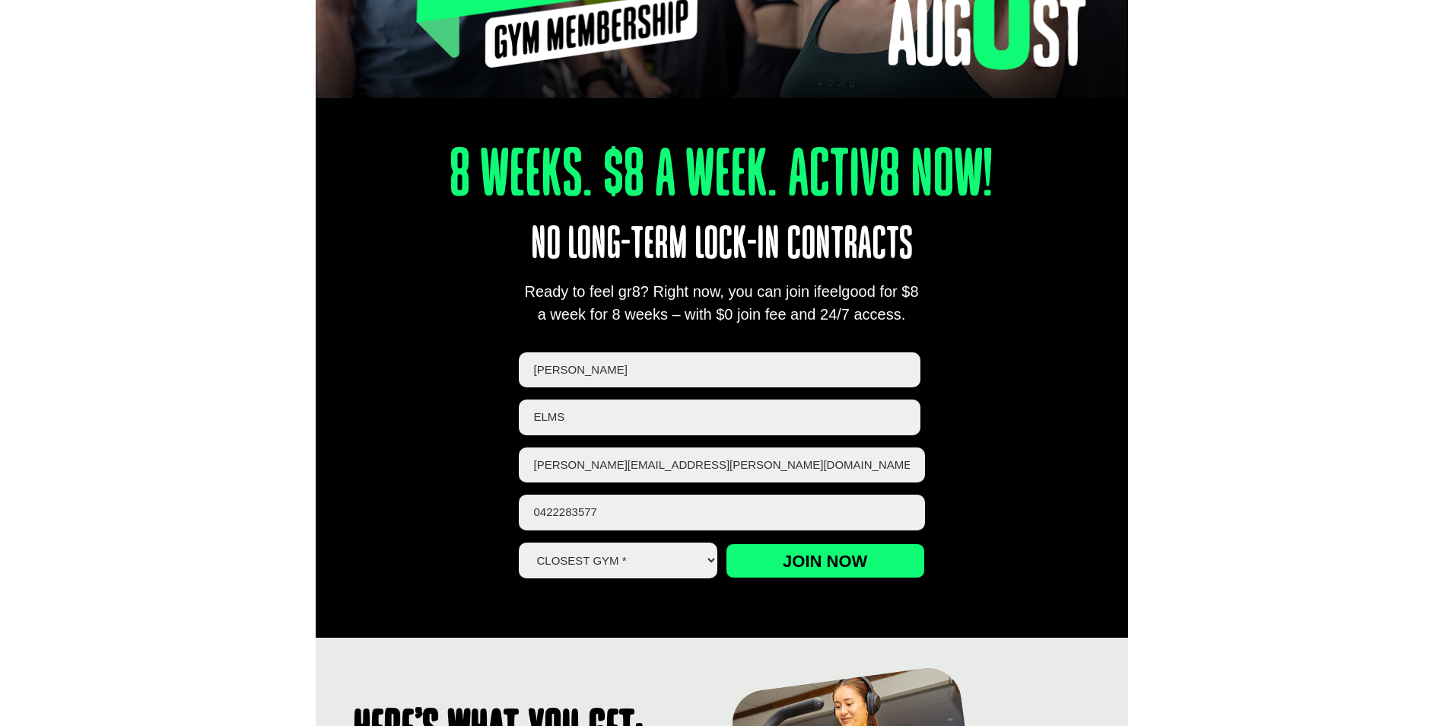
click at [1014, 499] on div "8 Weeks. $8 A Week. Activ8 Now! No long-term lock-in contracts Ready to feel gr…" at bounding box center [722, 344] width 813 height 585
click at [702, 561] on select "Closest Gym * Alexandra Hills Calamvale Coopers Plains Middle Park Oxley Park R…" at bounding box center [618, 561] width 199 height 36
select select "Alexandra Hills"
click at [519, 543] on select "Closest Gym * Alexandra Hills Calamvale Coopers Plains Middle Park Oxley Park R…" at bounding box center [618, 561] width 199 height 36
click at [883, 563] on input "Join now" at bounding box center [825, 560] width 199 height 35
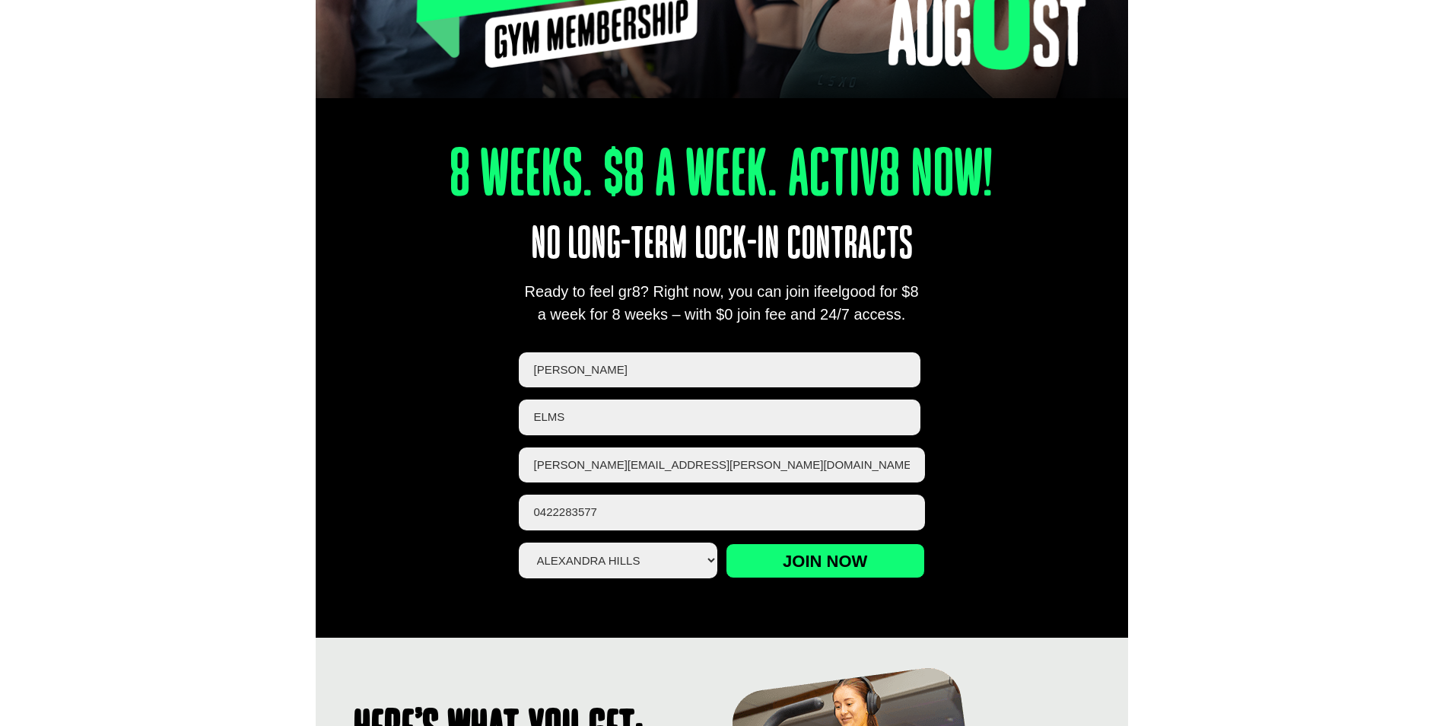
drag, startPoint x: 517, startPoint y: 363, endPoint x: 410, endPoint y: 349, distance: 107.4
click at [410, 349] on div "8 Weeks. $8 A Week. Activ8 Now! No long-term lock-in contracts Ready to feel gr…" at bounding box center [722, 344] width 813 height 585
type input "stephanie"
click at [911, 405] on input "elms" at bounding box center [720, 417] width 403 height 36
click at [858, 450] on input "[PERSON_NAME][EMAIL_ADDRESS][PERSON_NAME][DOMAIN_NAME]" at bounding box center [722, 465] width 406 height 36
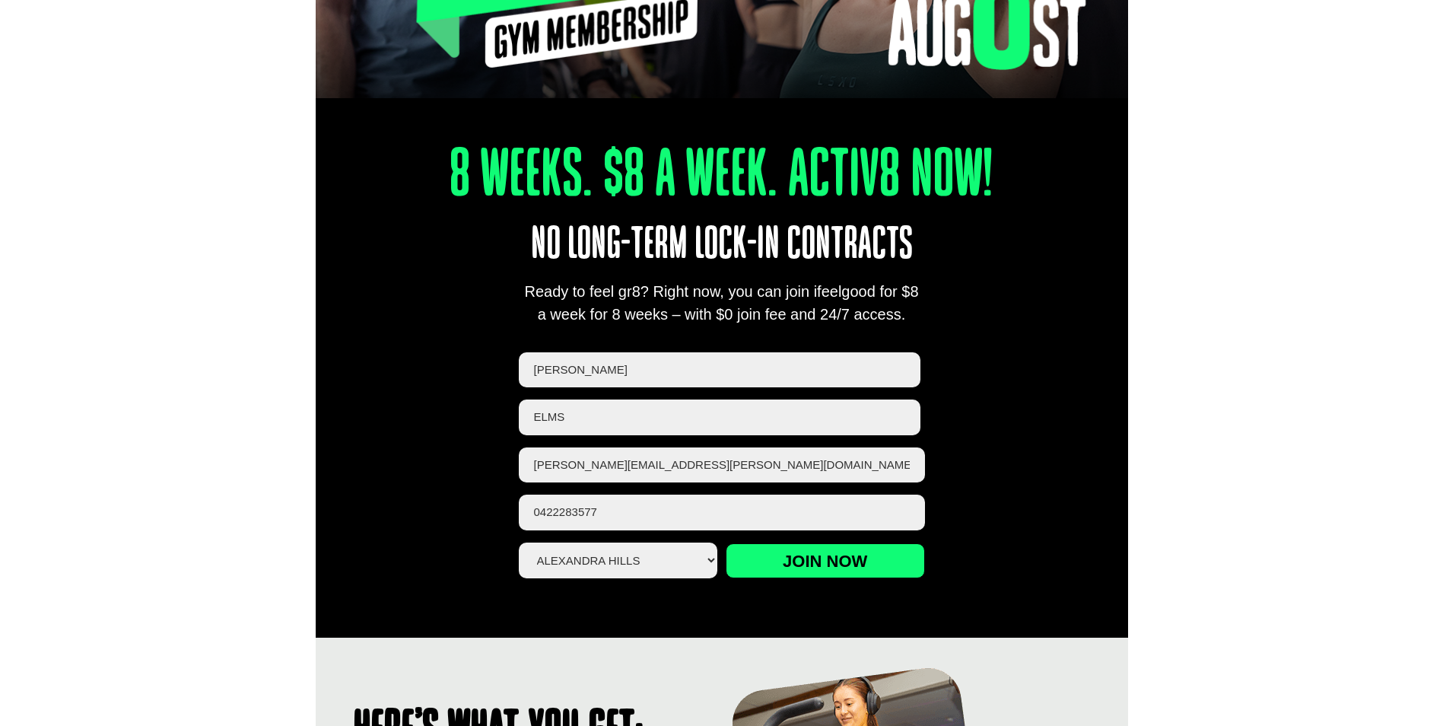
drag, startPoint x: 781, startPoint y: 461, endPoint x: 56, endPoint y: 343, distance: 733.9
type input "[EMAIL_ADDRESS][DOMAIN_NAME]"
drag, startPoint x: 507, startPoint y: 511, endPoint x: 219, endPoint y: 512, distance: 287.6
click at [213, 515] on div "8 Weeks. $8 A Week. Activ8 Now! No long-term lock-in contracts Ready to feel gr…" at bounding box center [721, 344] width 1443 height 585
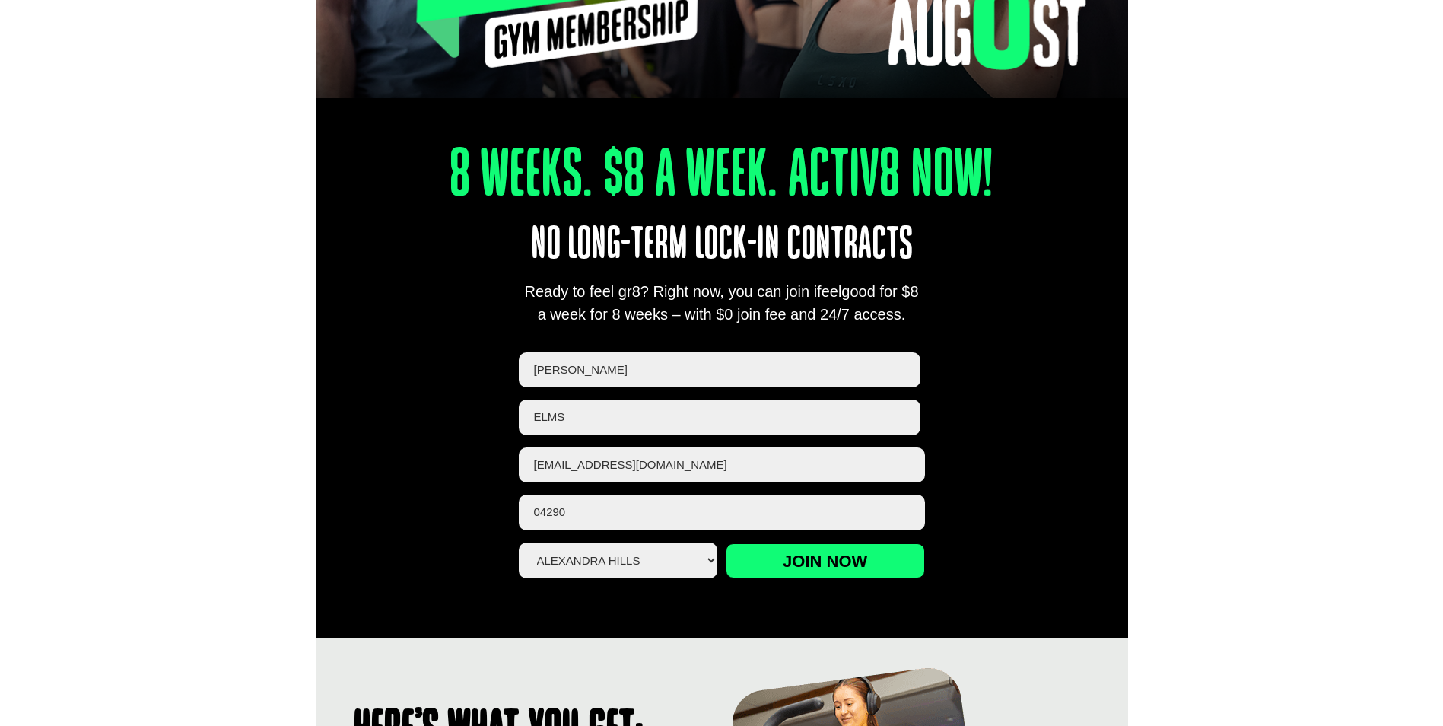
type input "0429029800"
click at [876, 552] on input "Join now" at bounding box center [825, 560] width 199 height 35
click at [810, 561] on input "Join now" at bounding box center [825, 560] width 199 height 35
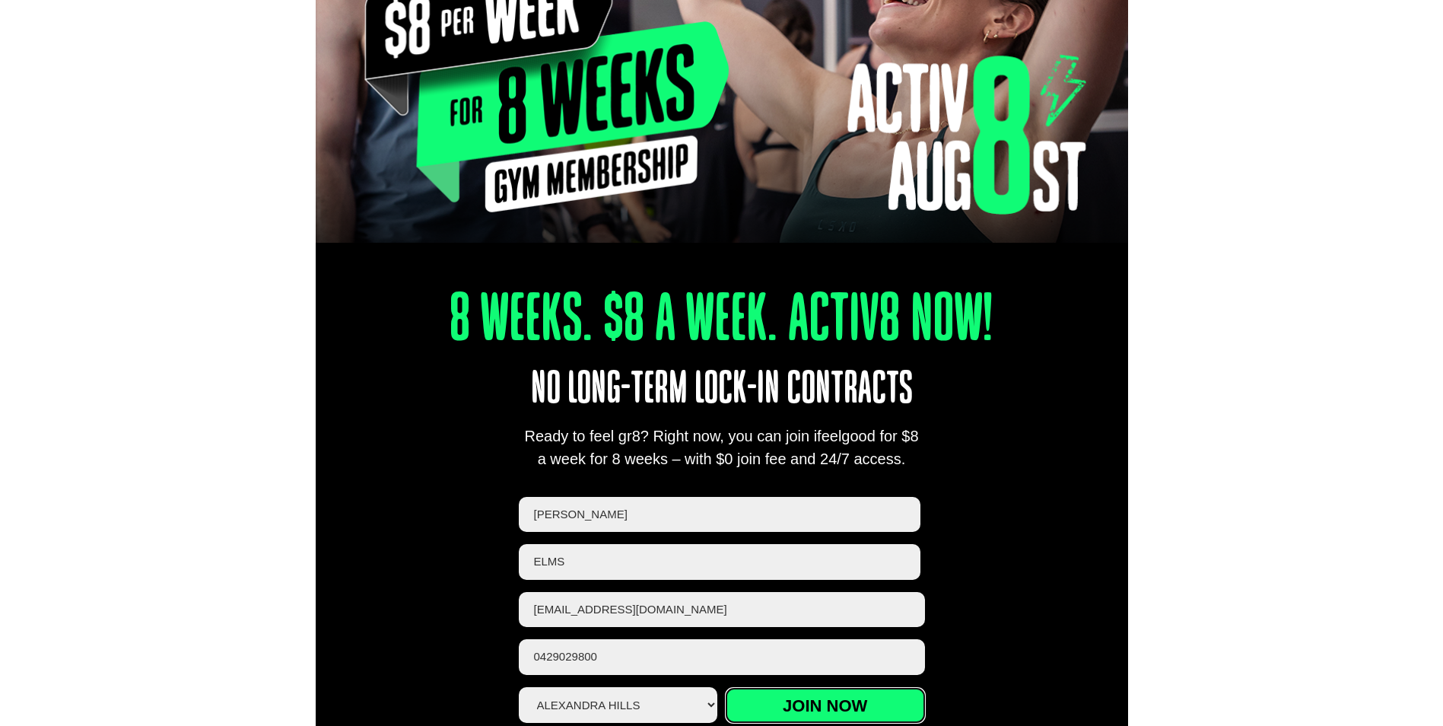
scroll to position [304, 0]
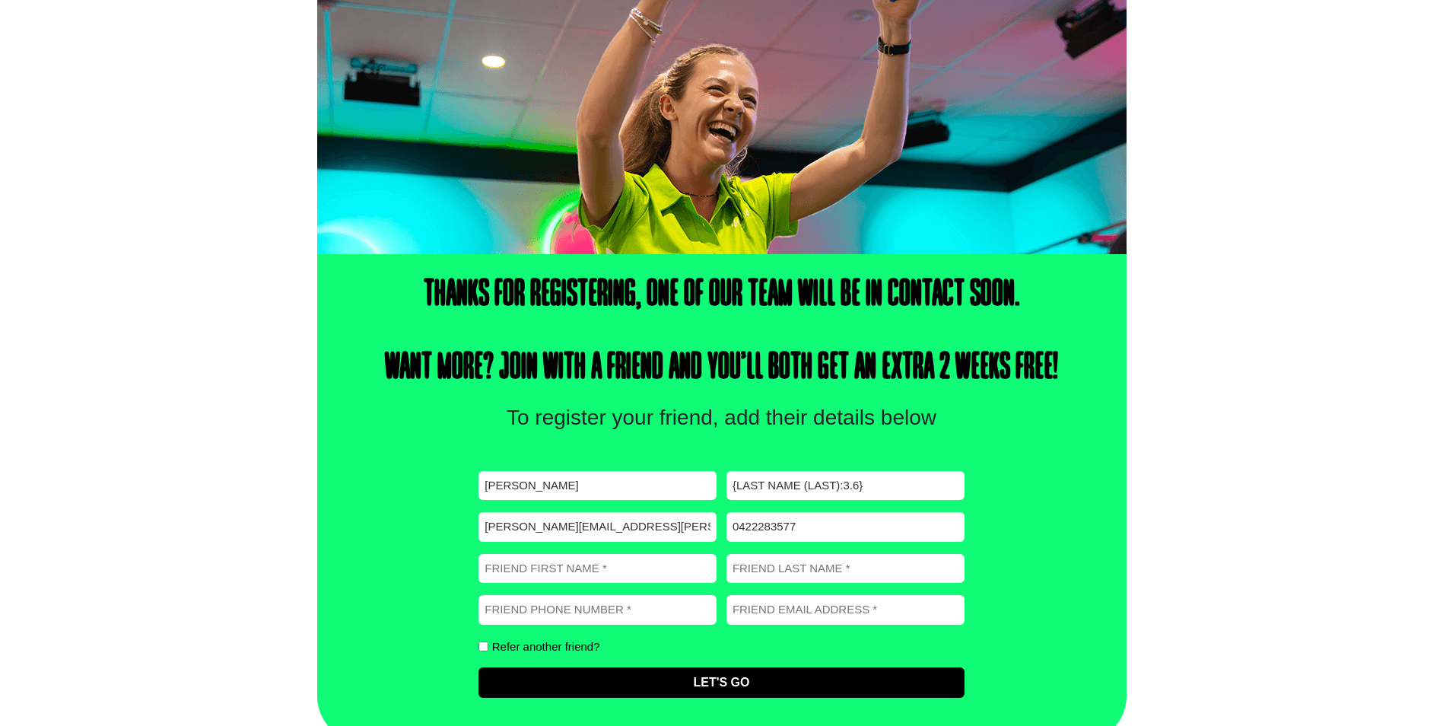
scroll to position [281, 0]
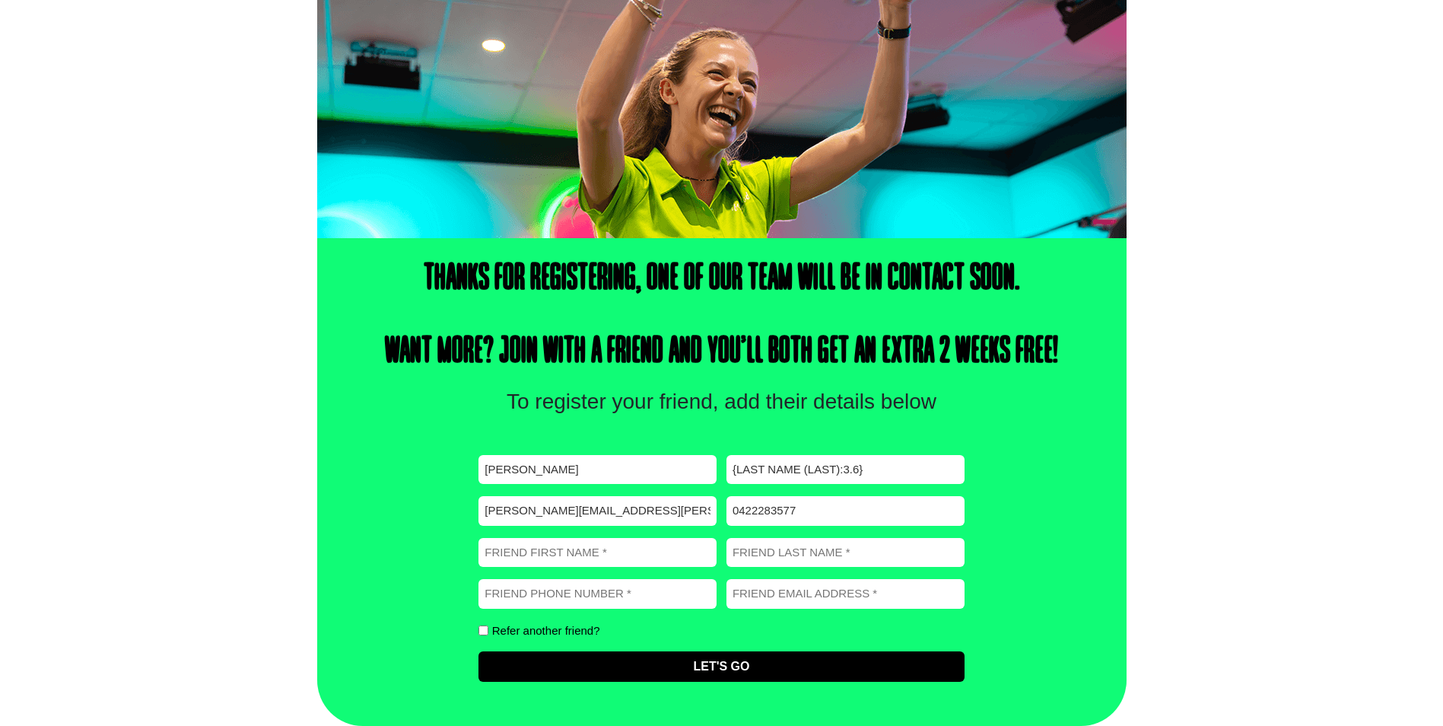
click at [548, 555] on input "Friend First Name (Required)" at bounding box center [598, 553] width 238 height 30
type input "Steph"
type input "elms"
type input "0429029800"
type input "[EMAIL_ADDRESS][DOMAIN_NAME]"
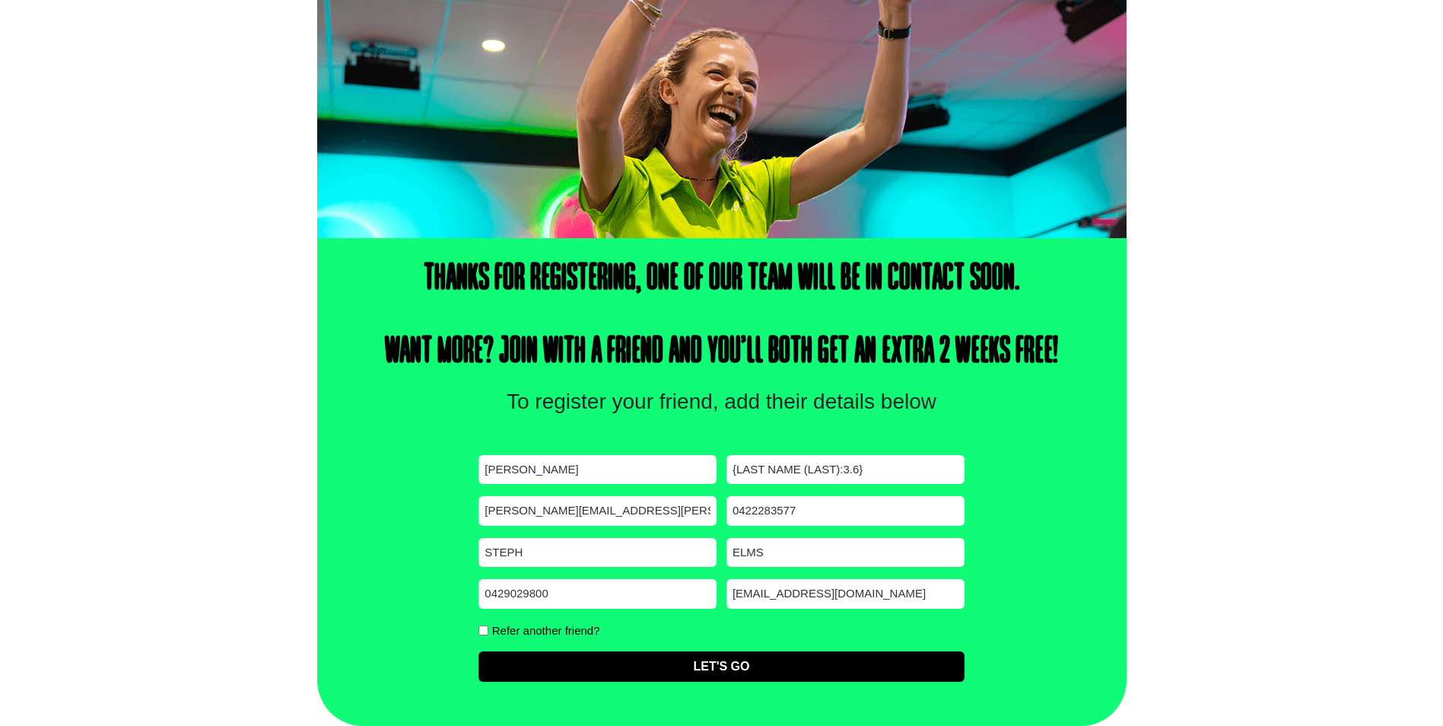
click at [527, 559] on input "Steph" at bounding box center [598, 553] width 238 height 30
type input "[PERSON_NAME]"
click at [1094, 499] on div "Thanks for registering, one of our team will be in contact soon. Want more? Joi…" at bounding box center [722, 482] width 810 height 488
click at [543, 632] on label "Refer another friend?" at bounding box center [546, 630] width 108 height 11
click at [489, 632] on input "Refer another friend?" at bounding box center [484, 630] width 10 height 10
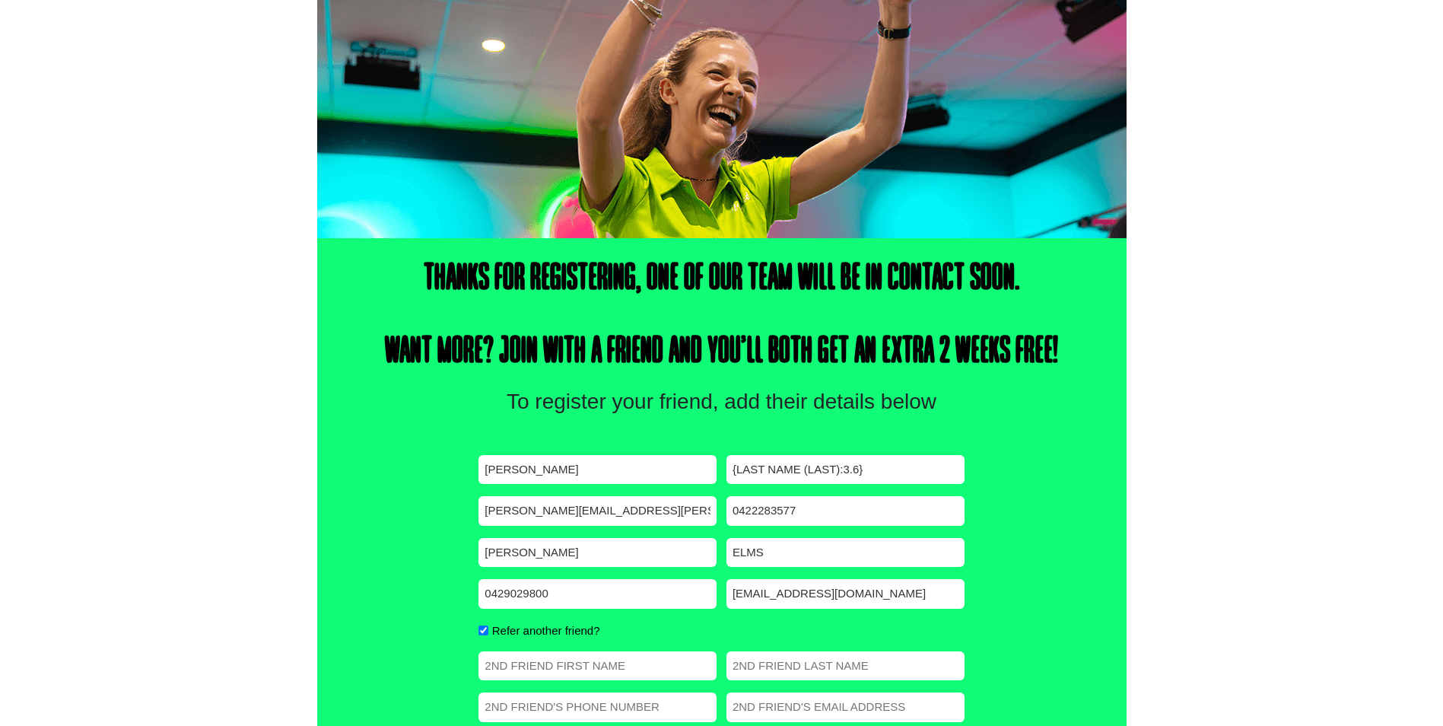
click at [480, 632] on input "Refer another friend?" at bounding box center [484, 630] width 10 height 10
checkbox input "false"
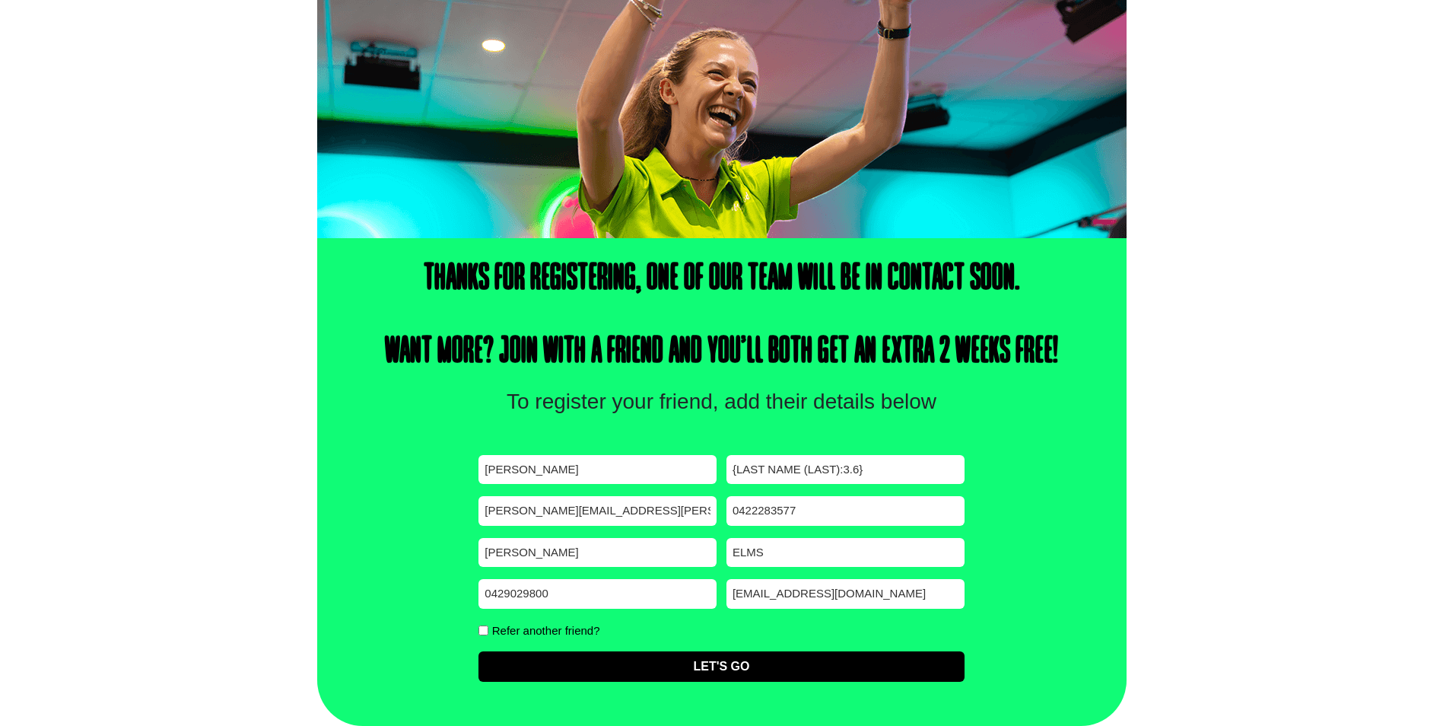
click at [832, 470] on input "{Last Name (Last):3.6}" at bounding box center [846, 470] width 238 height 30
drag, startPoint x: 838, startPoint y: 469, endPoint x: 563, endPoint y: 450, distance: 275.3
click at [565, 450] on div "First name (Required) Steven Last name (Required) {Last Name (Last):3.6} Email …" at bounding box center [721, 577] width 485 height 266
type input "elms"
click at [1054, 552] on div "Thanks for registering, one of our team will be in contact soon. Want more? Joi…" at bounding box center [722, 482] width 810 height 488
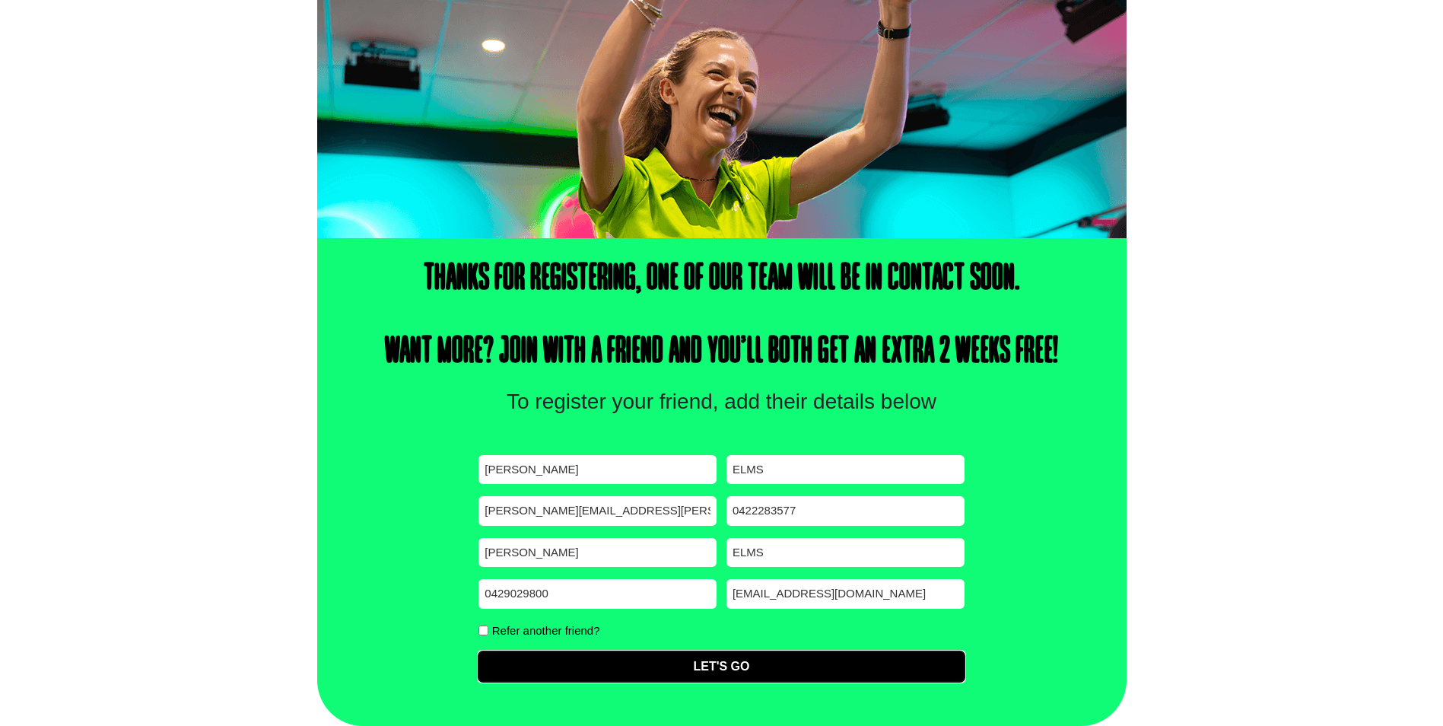
click at [810, 664] on input "Let's Go" at bounding box center [721, 666] width 485 height 30
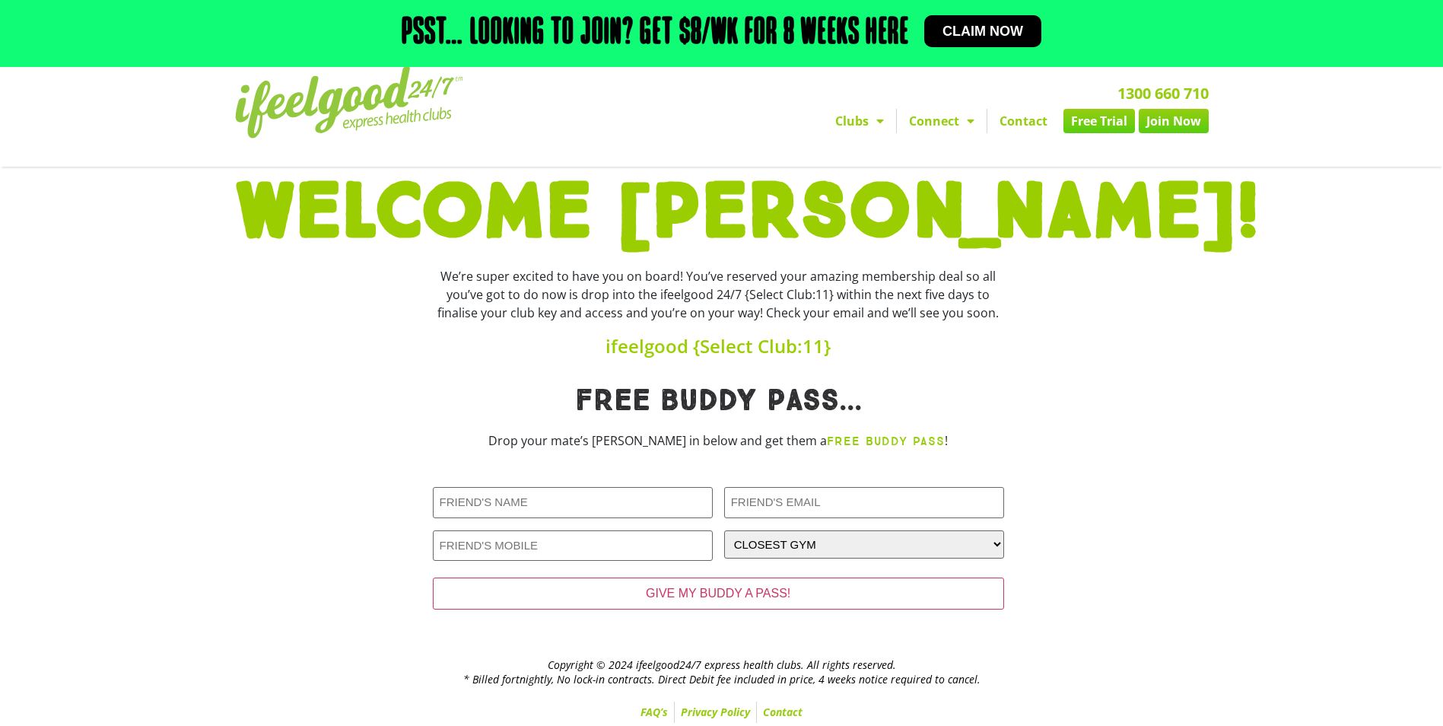
scroll to position [18, 0]
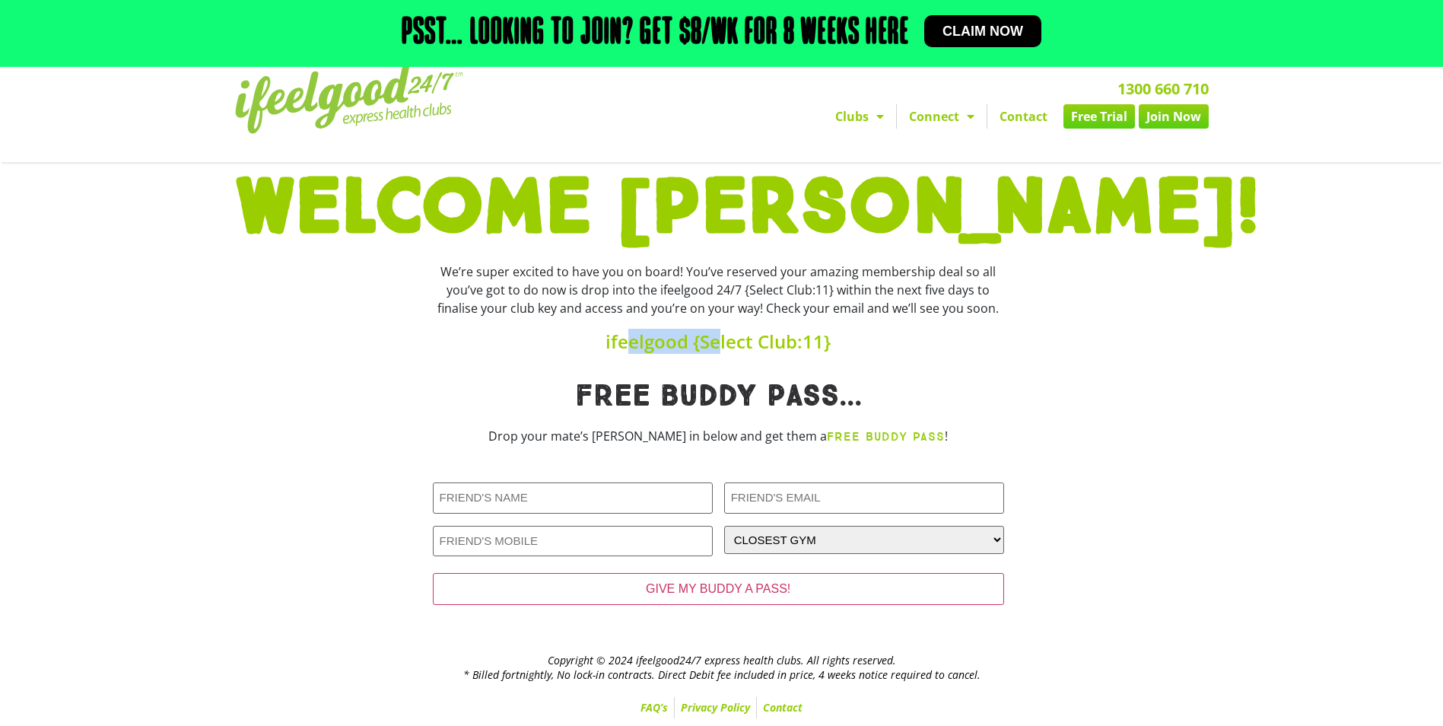
drag, startPoint x: 634, startPoint y: 342, endPoint x: 804, endPoint y: 346, distance: 170.5
click at [750, 344] on h4 "ifeelgood {Select Club:11}" at bounding box center [718, 342] width 571 height 18
drag, startPoint x: 804, startPoint y: 346, endPoint x: 856, endPoint y: 351, distance: 51.9
click at [856, 351] on div "We’re super excited to have you on board! You’ve reserved your amazing membersh…" at bounding box center [718, 306] width 587 height 103
drag, startPoint x: 856, startPoint y: 351, endPoint x: 1003, endPoint y: 384, distance: 150.6
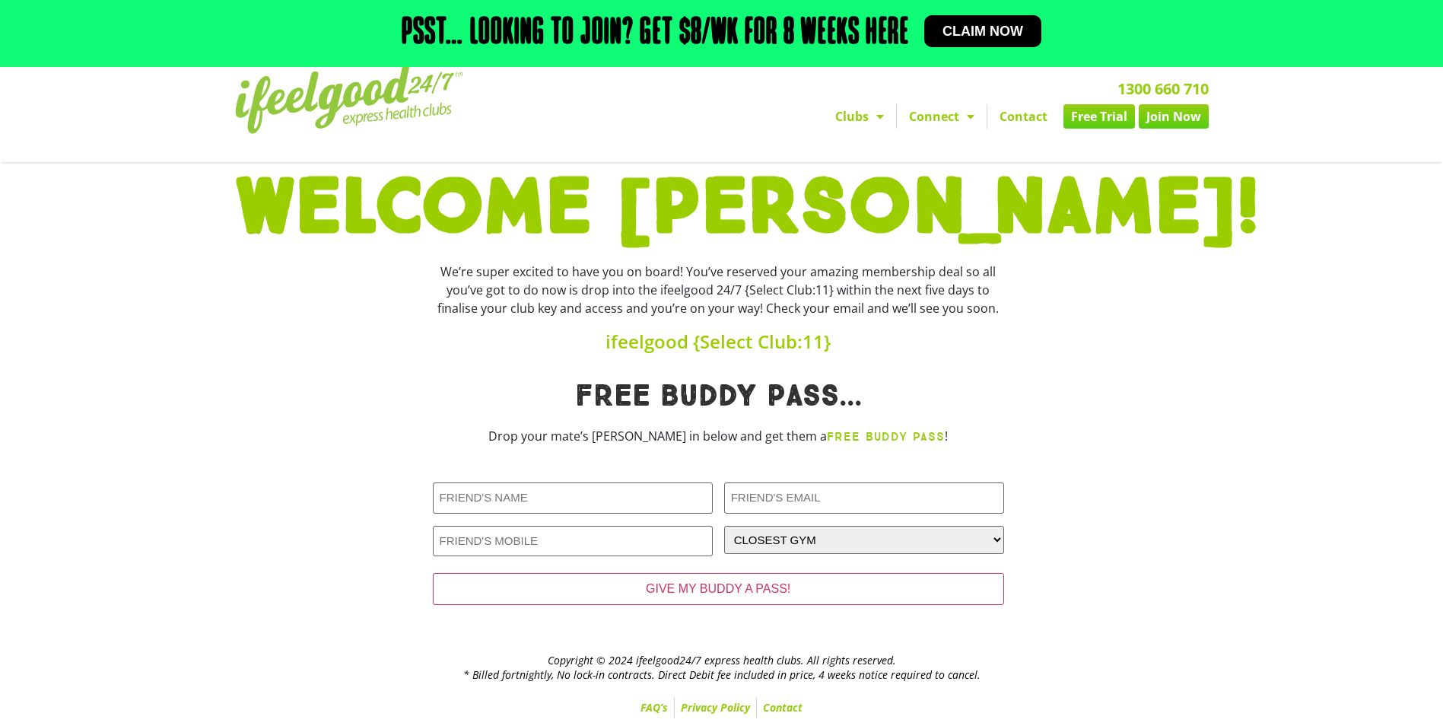
click at [1003, 384] on h1 "Free Buddy pass..." at bounding box center [718, 396] width 571 height 30
click at [570, 501] on input "Friends Name (Required)" at bounding box center [573, 497] width 280 height 31
click at [1063, 445] on div at bounding box center [1111, 503] width 198 height 258
drag, startPoint x: 612, startPoint y: 339, endPoint x: 1026, endPoint y: 352, distance: 414.1
click at [1026, 352] on div "We’re super excited to have you on board! You’ve reserved your amazing membersh…" at bounding box center [722, 306] width 989 height 103
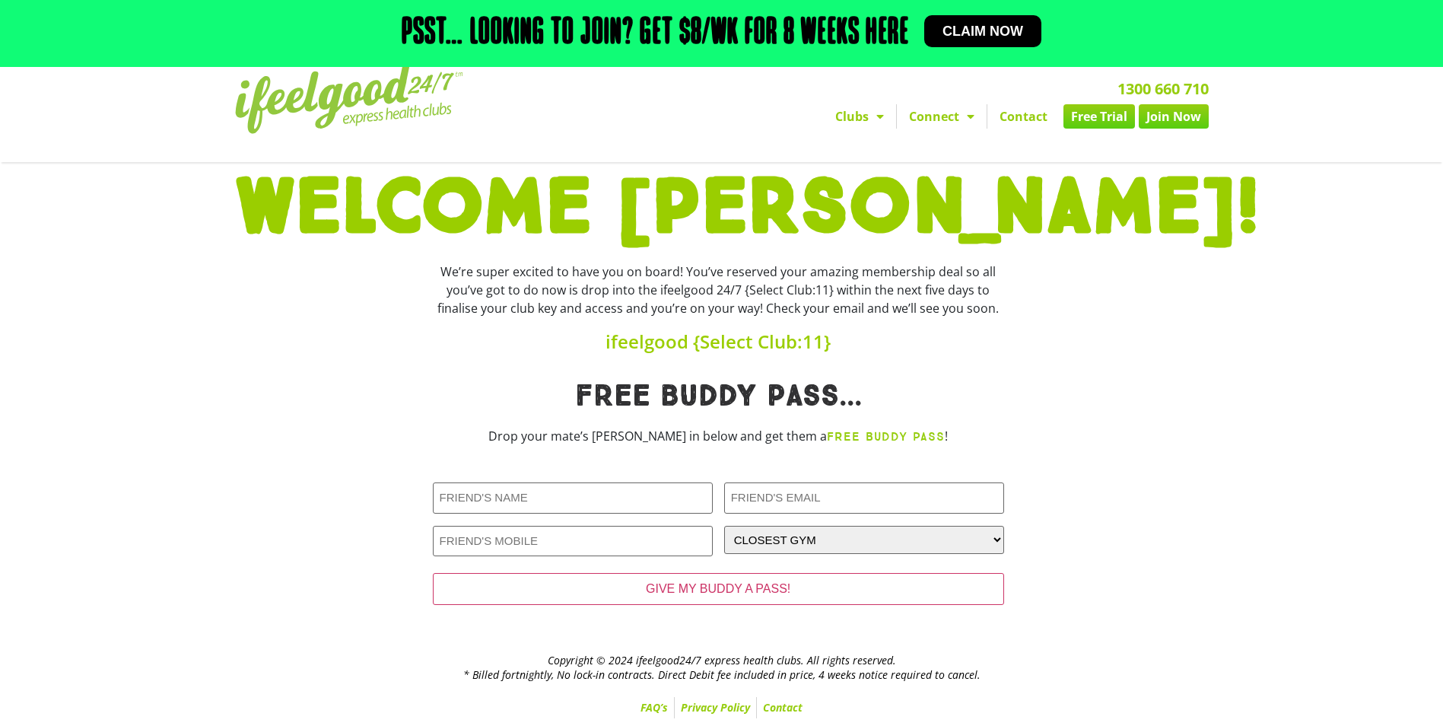
click at [925, 377] on div "Free Buddy pass... Drop your mate’s deets in below and get them a FREE BUDDY PA…" at bounding box center [718, 503] width 587 height 258
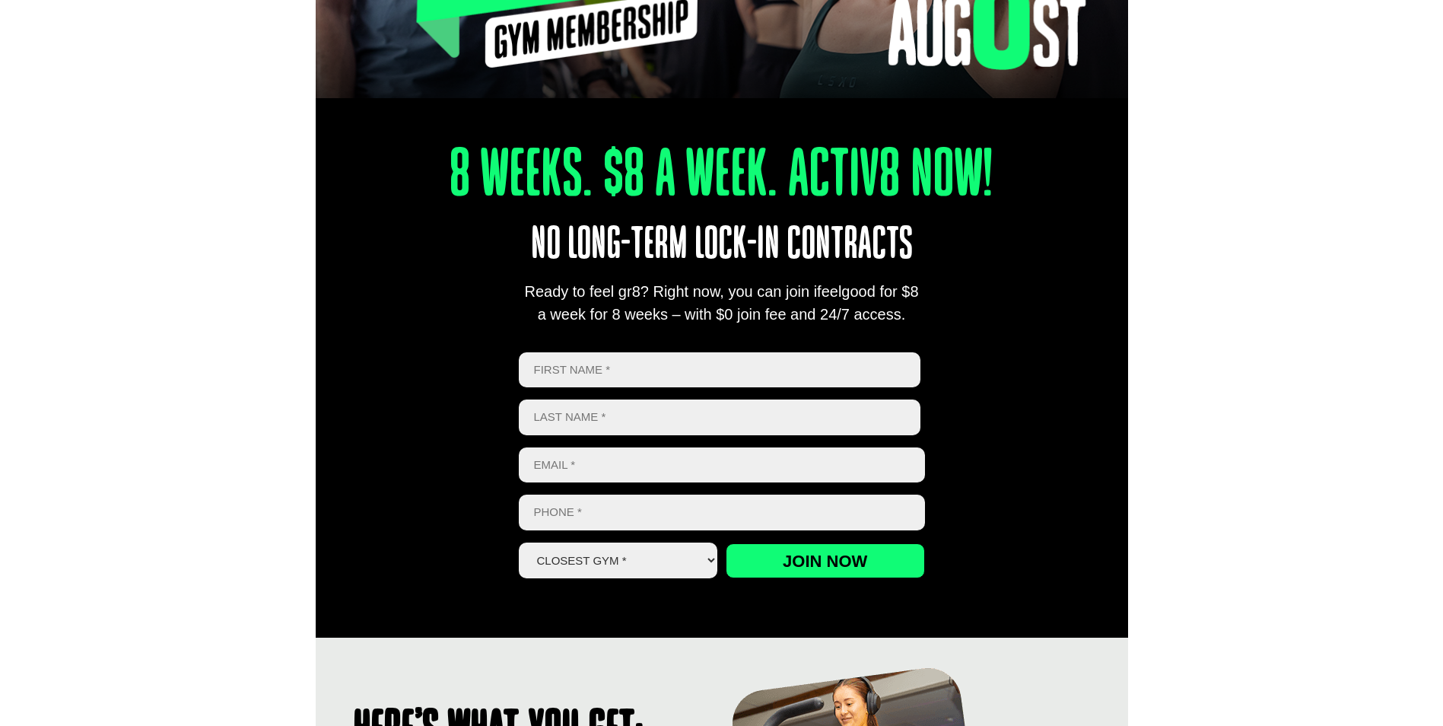
click at [631, 382] on input "First" at bounding box center [720, 370] width 403 height 36
type input "[PERSON_NAME]"
type input "elms"
type input "[EMAIL_ADDRESS][DOMAIN_NAME]"
type input "0429029800"
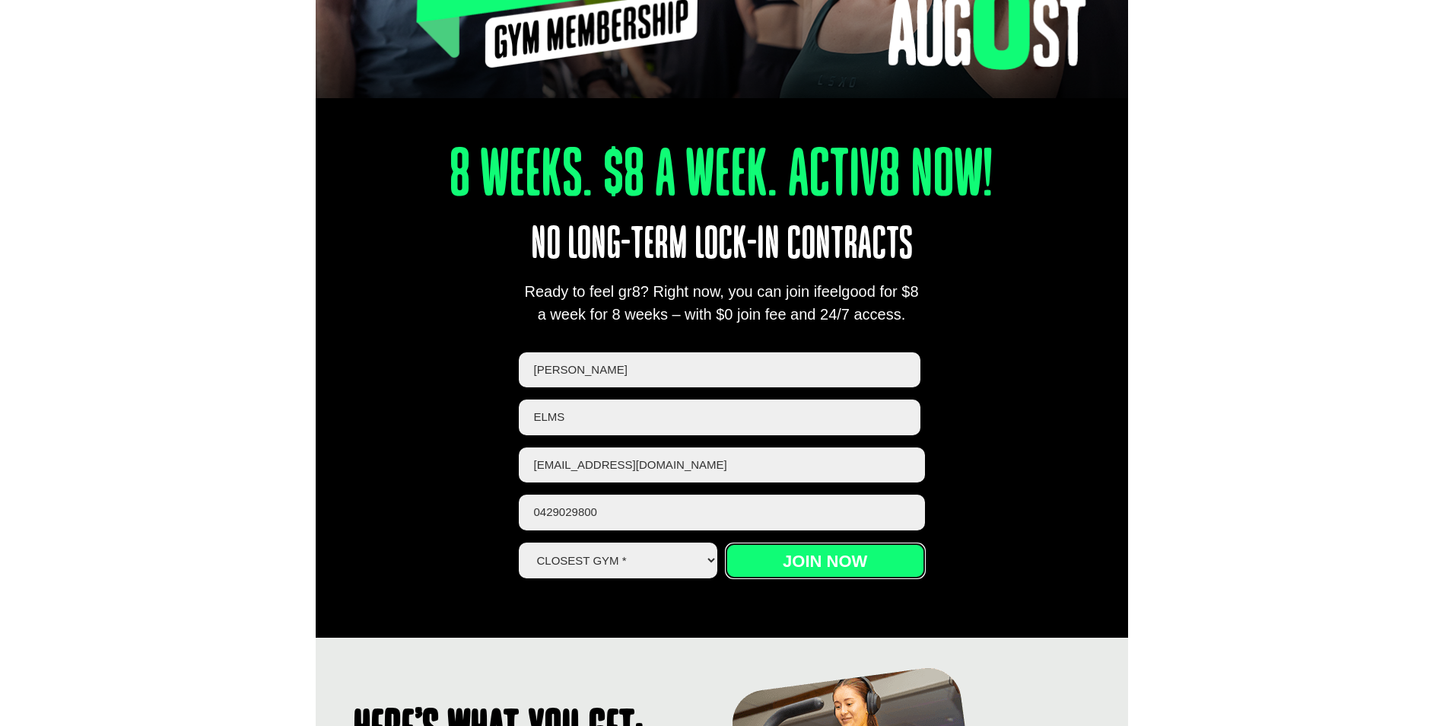
click at [788, 554] on input "Join now" at bounding box center [825, 560] width 199 height 35
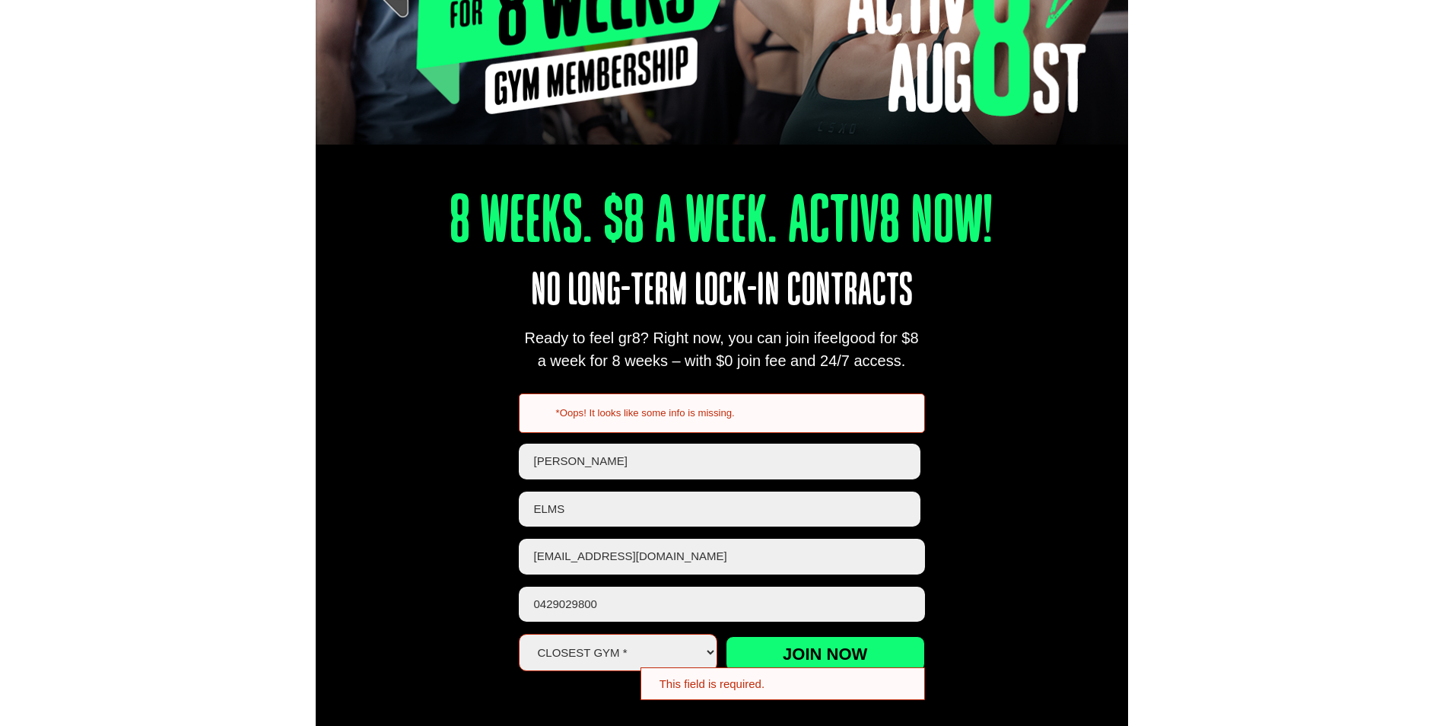
scroll to position [460, 0]
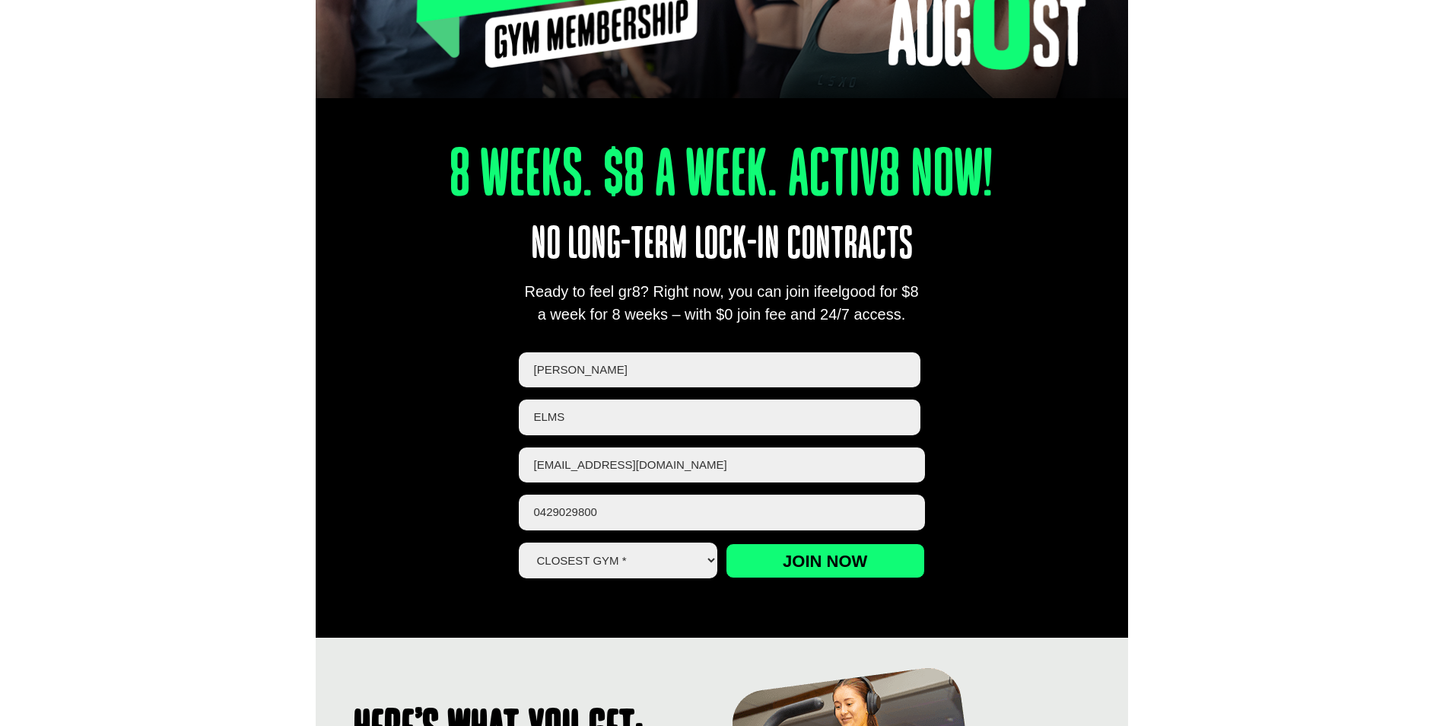
click at [704, 555] on select "Closest Gym * [GEOGRAPHIC_DATA] [GEOGRAPHIC_DATA] [GEOGRAPHIC_DATA] [GEOGRAPHIC…" at bounding box center [618, 561] width 199 height 36
select select "Alexandra Hills"
click at [519, 543] on select "Closest Gym * [GEOGRAPHIC_DATA] [GEOGRAPHIC_DATA] [GEOGRAPHIC_DATA] [GEOGRAPHIC…" at bounding box center [618, 561] width 199 height 36
click at [816, 557] on input "Join now" at bounding box center [825, 560] width 199 height 35
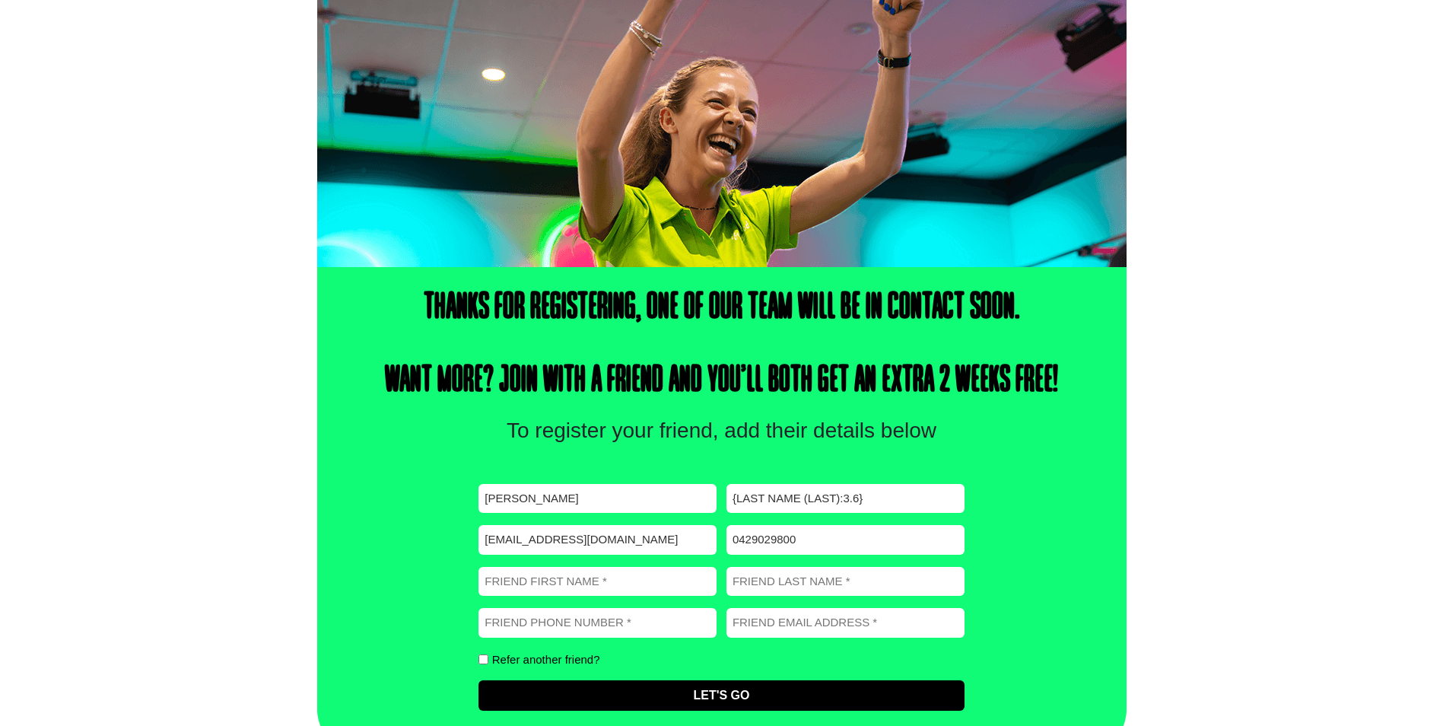
scroll to position [281, 0]
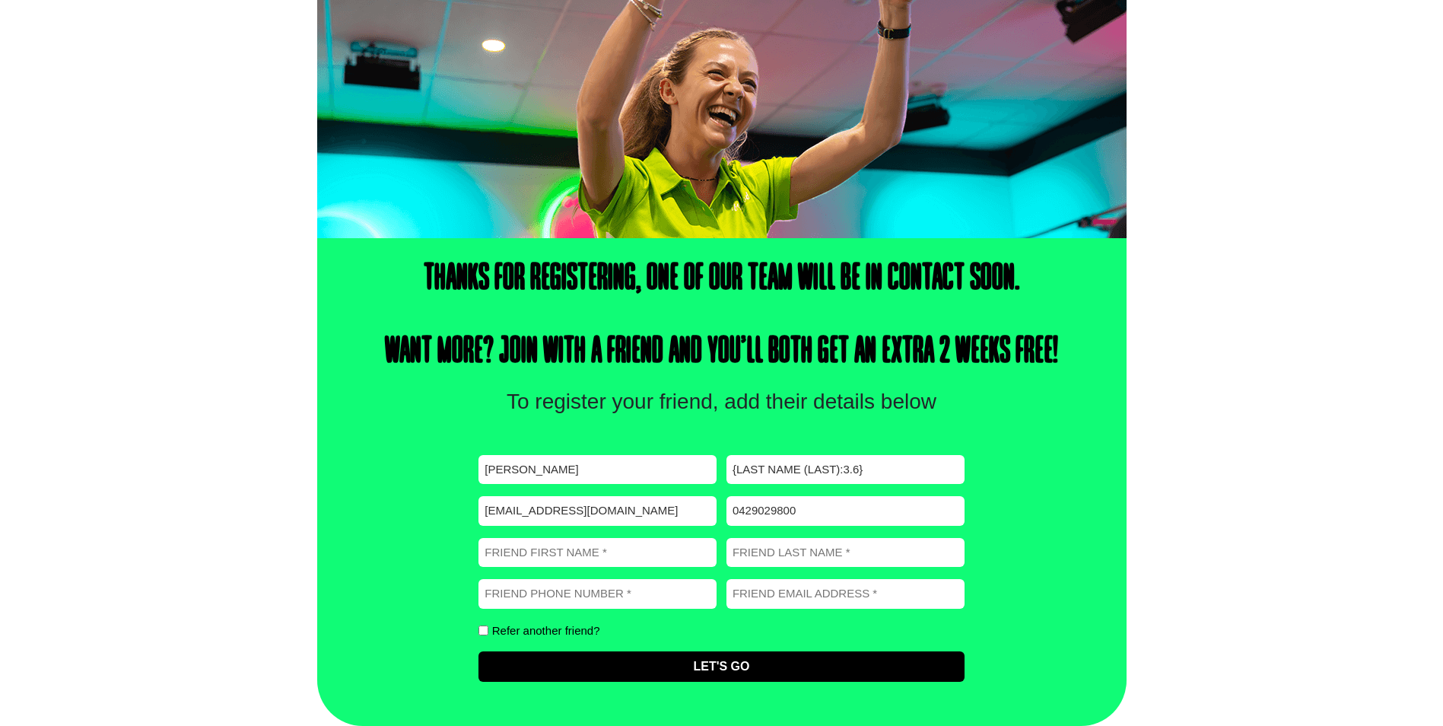
drag, startPoint x: 873, startPoint y: 466, endPoint x: 641, endPoint y: 448, distance: 232.8
click at [641, 448] on div "First name (Required) [PERSON_NAME] Last name (Required) {Last Name (Last):3.6}…" at bounding box center [721, 577] width 485 height 266
type input "elms"
click at [1039, 491] on div "Thanks for registering, one of our team will be in contact soon. Want more? Joi…" at bounding box center [722, 482] width 810 height 488
click at [1198, 409] on div "Thanks for registering, one of our team will be in contact soon. Want more? Joi…" at bounding box center [721, 482] width 1443 height 488
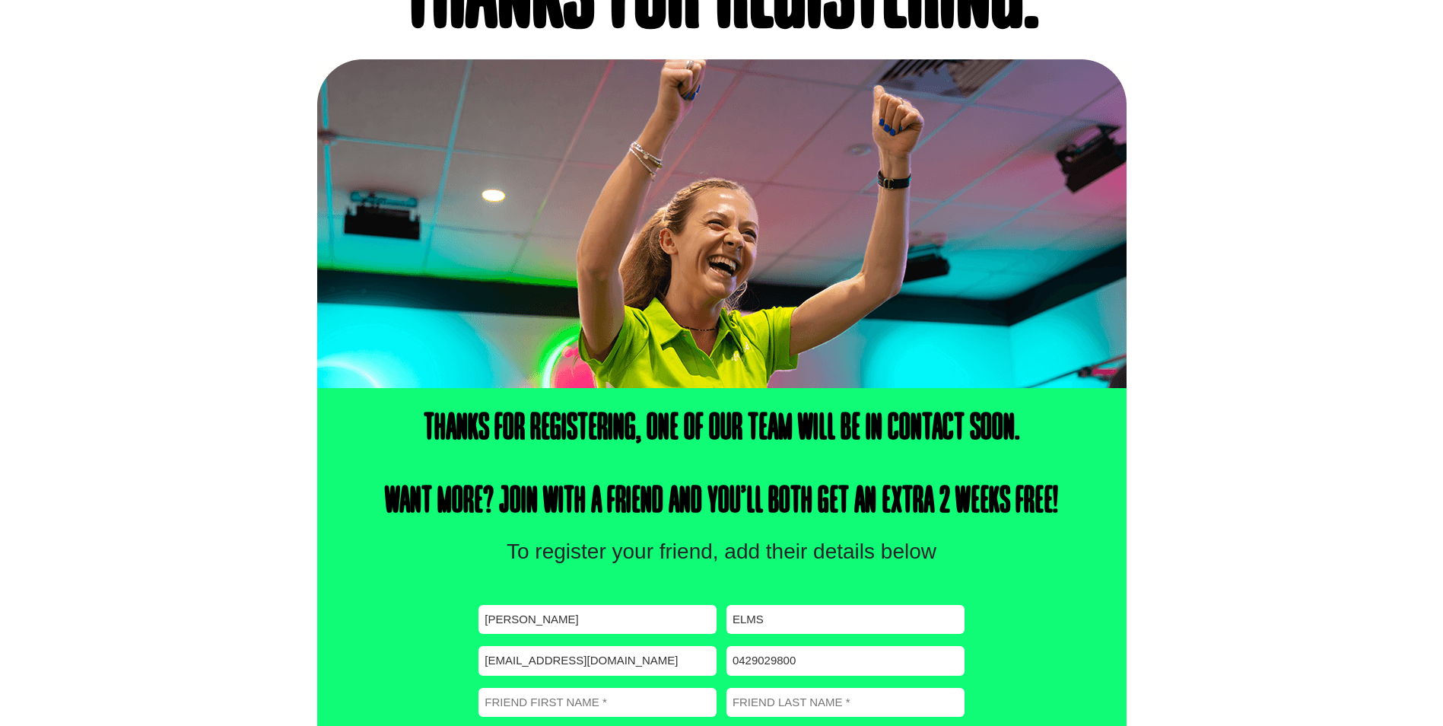
scroll to position [0, 0]
